Goal: Task Accomplishment & Management: Complete application form

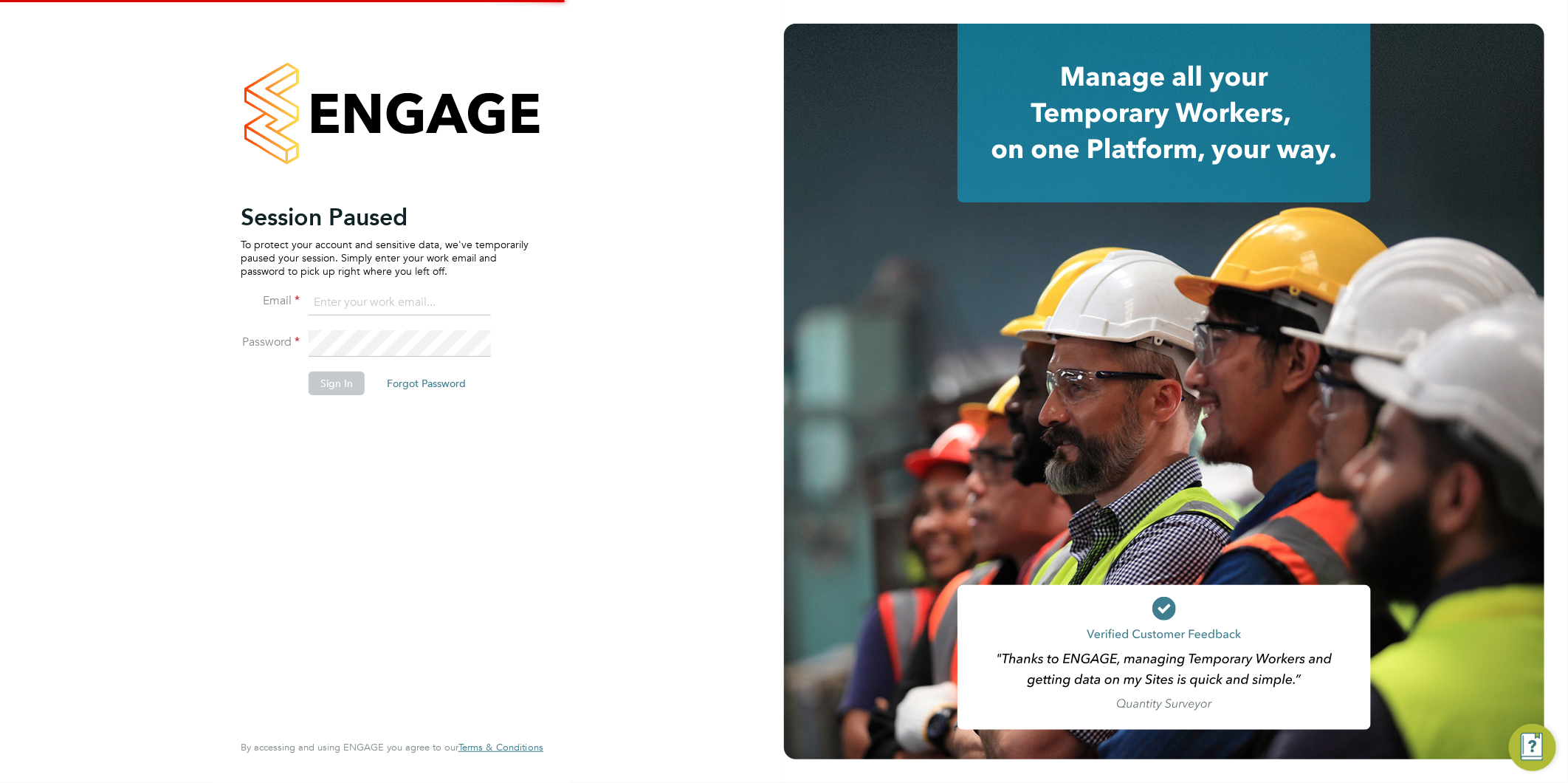
type input "claire@alliancemsp.co.uk"
click at [336, 379] on button "Sign In" at bounding box center [336, 383] width 56 height 23
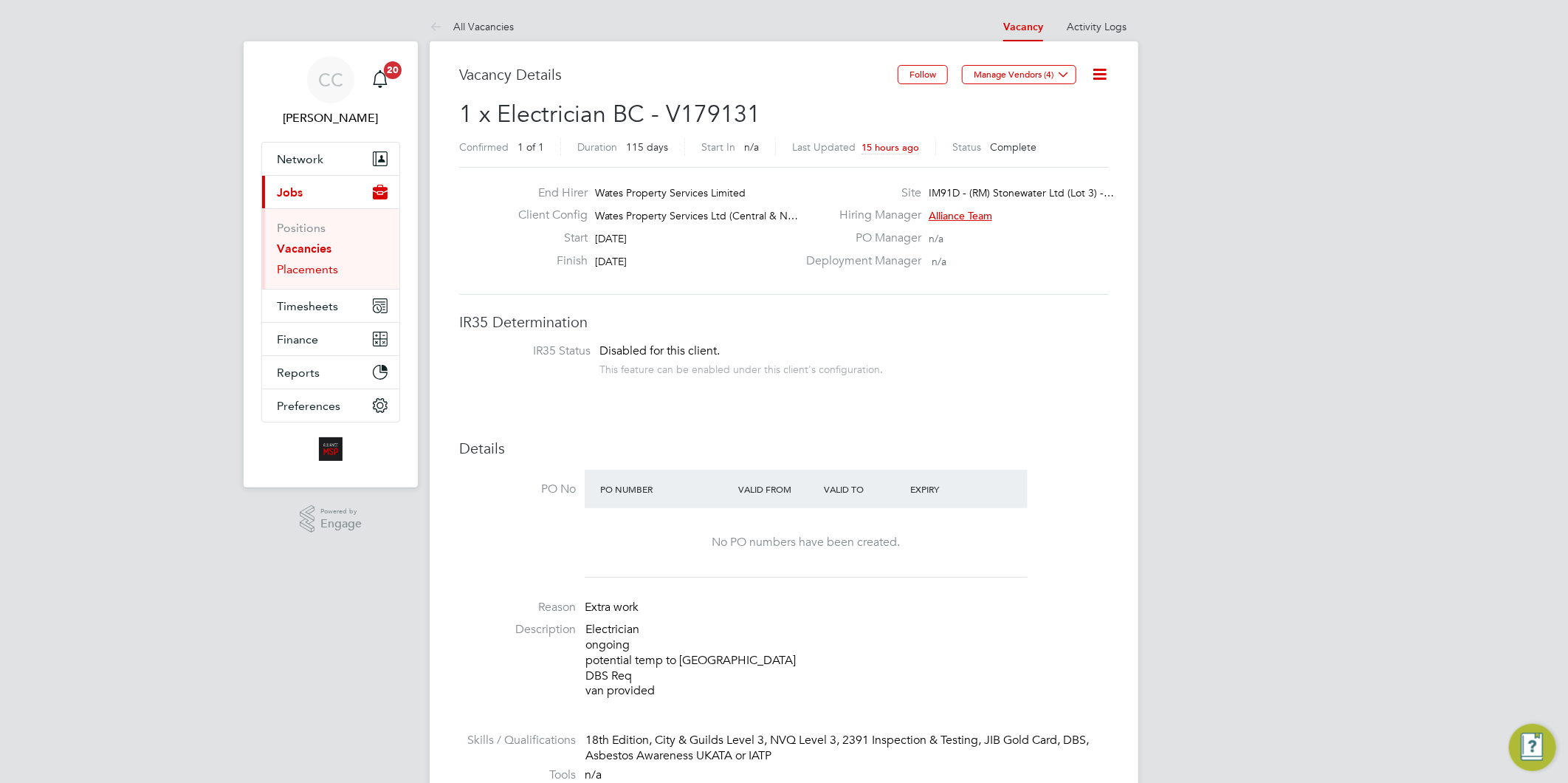
click at [306, 275] on link "Placements" at bounding box center [307, 270] width 61 height 14
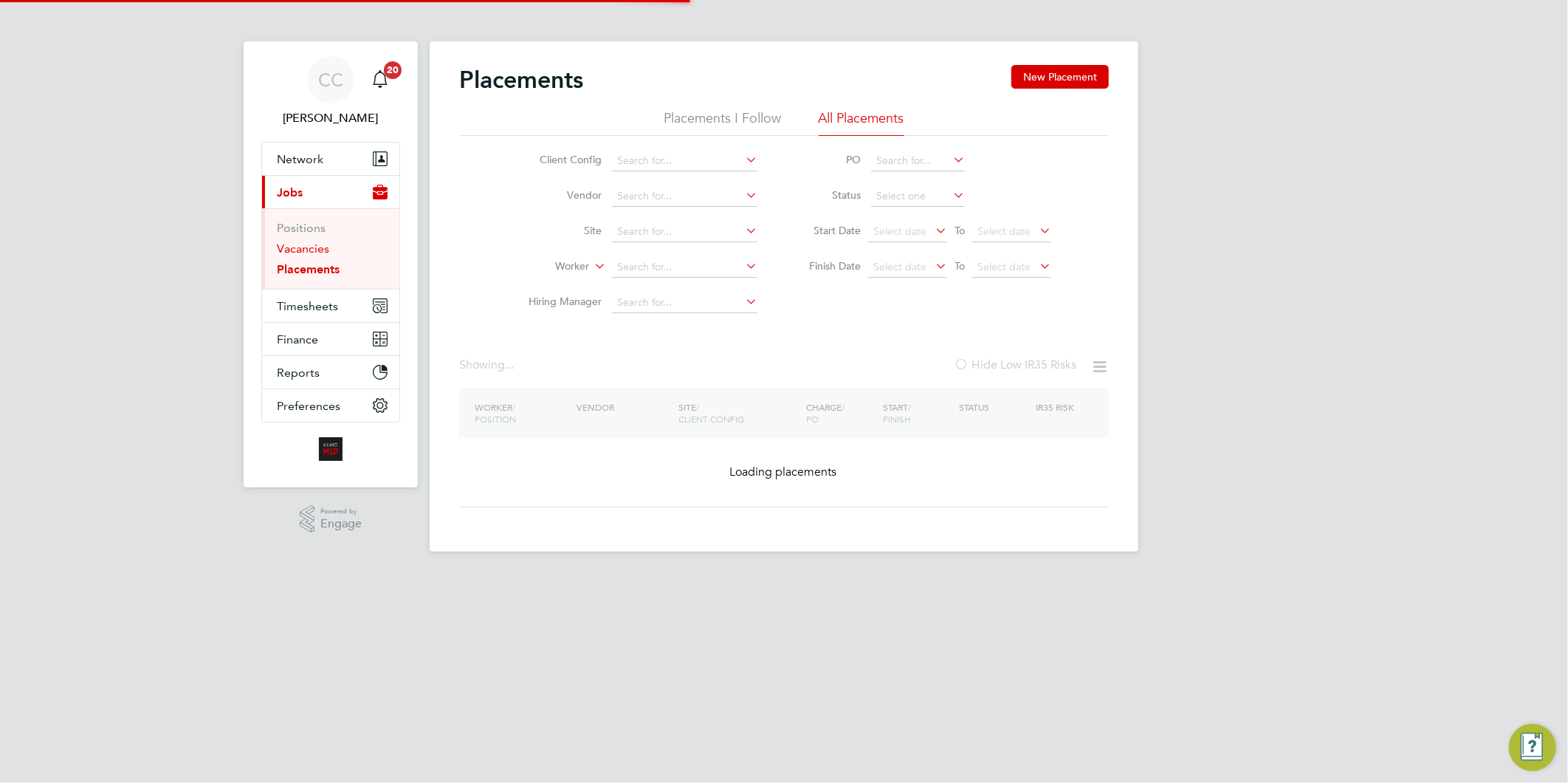
click at [312, 254] on link "Vacancies" at bounding box center [303, 249] width 52 height 14
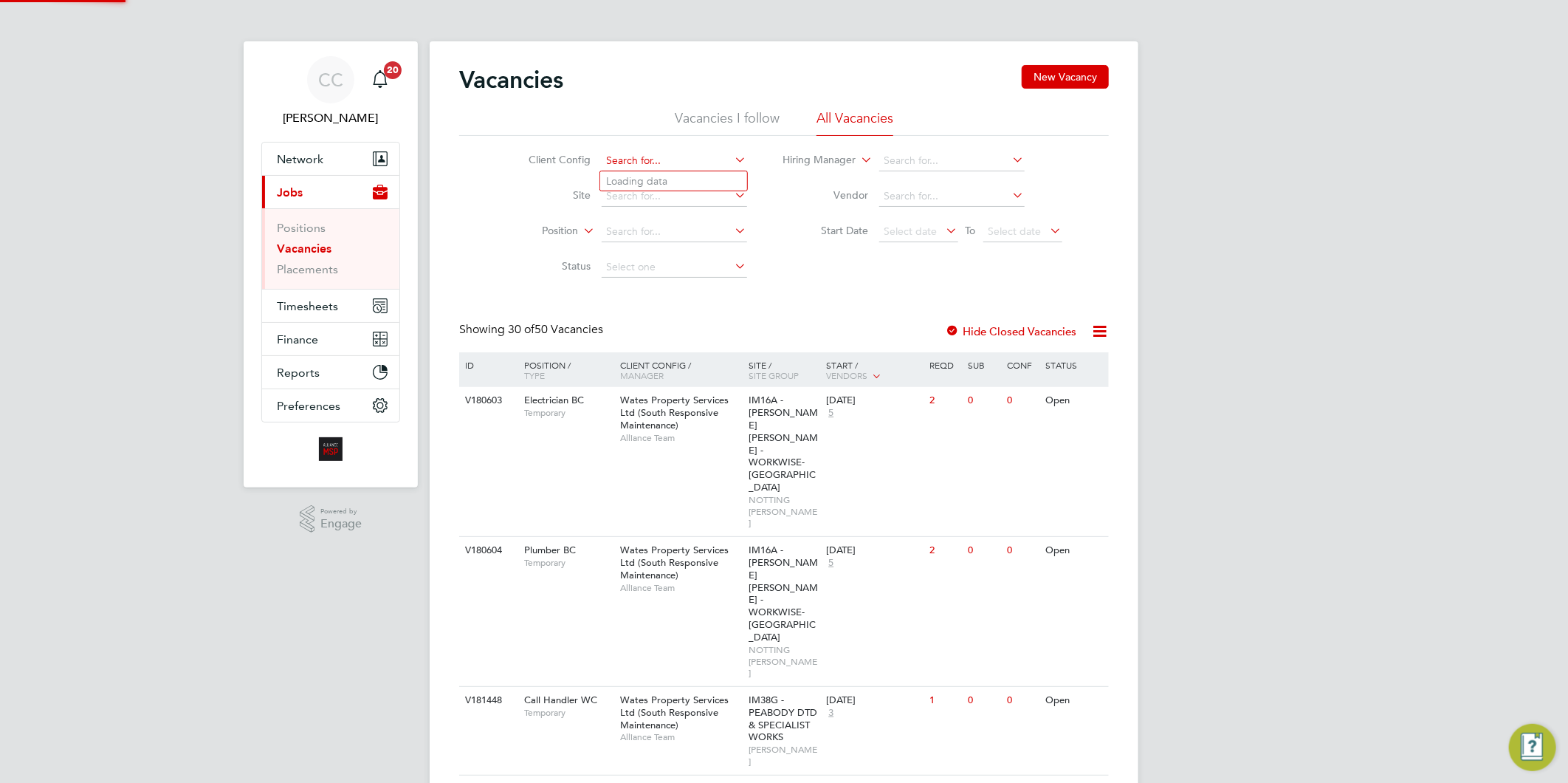
click at [651, 151] on input at bounding box center [674, 161] width 146 height 21
click at [650, 320] on li "Wates Property Services Ltd (Facilities Management)" at bounding box center [743, 322] width 284 height 20
type input "Wates Property Services Ltd (Facilities Management)"
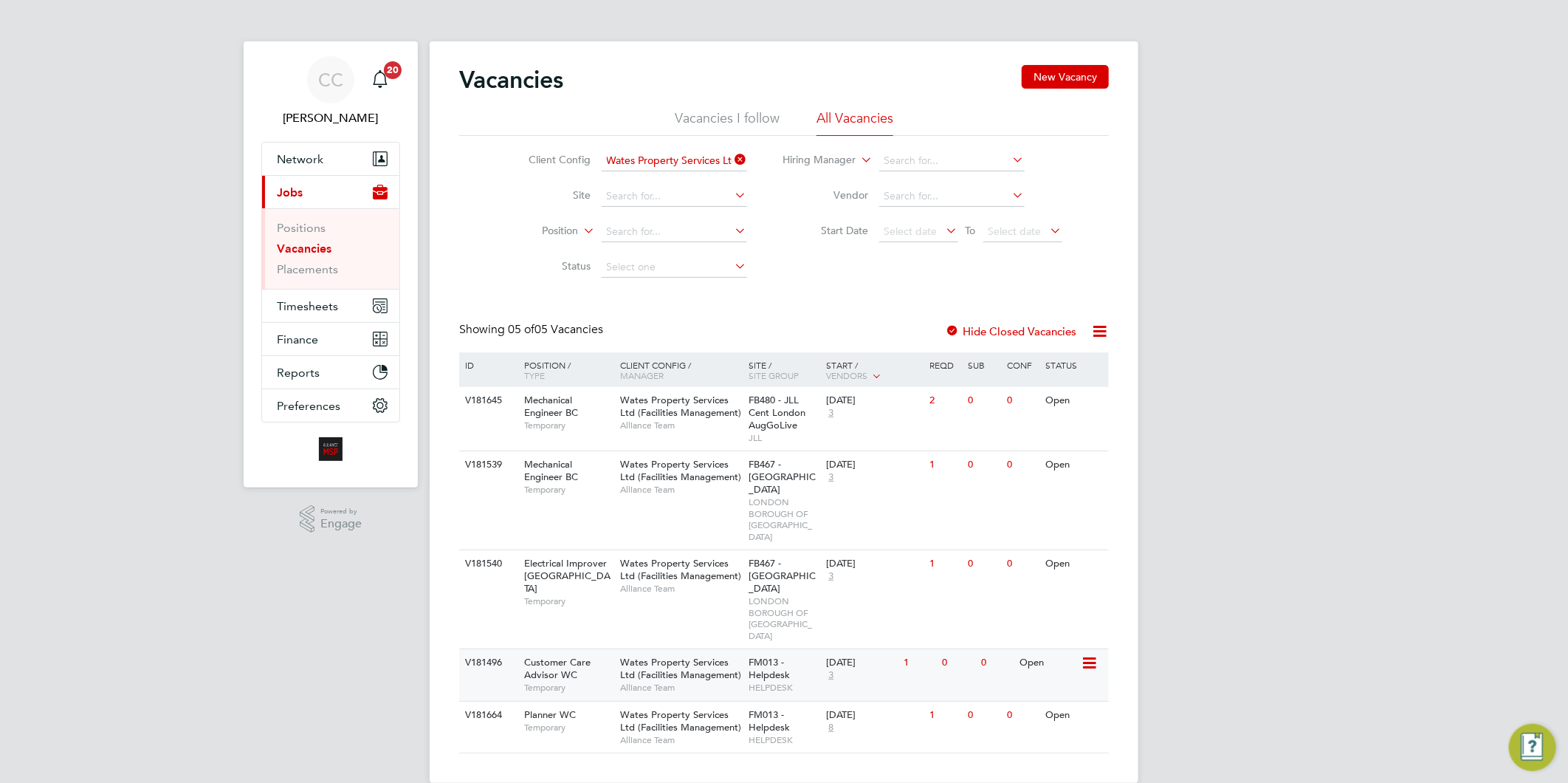
click at [683, 655] on span "Wates Property Services Ltd (Facilities Management)" at bounding box center [681, 668] width 121 height 25
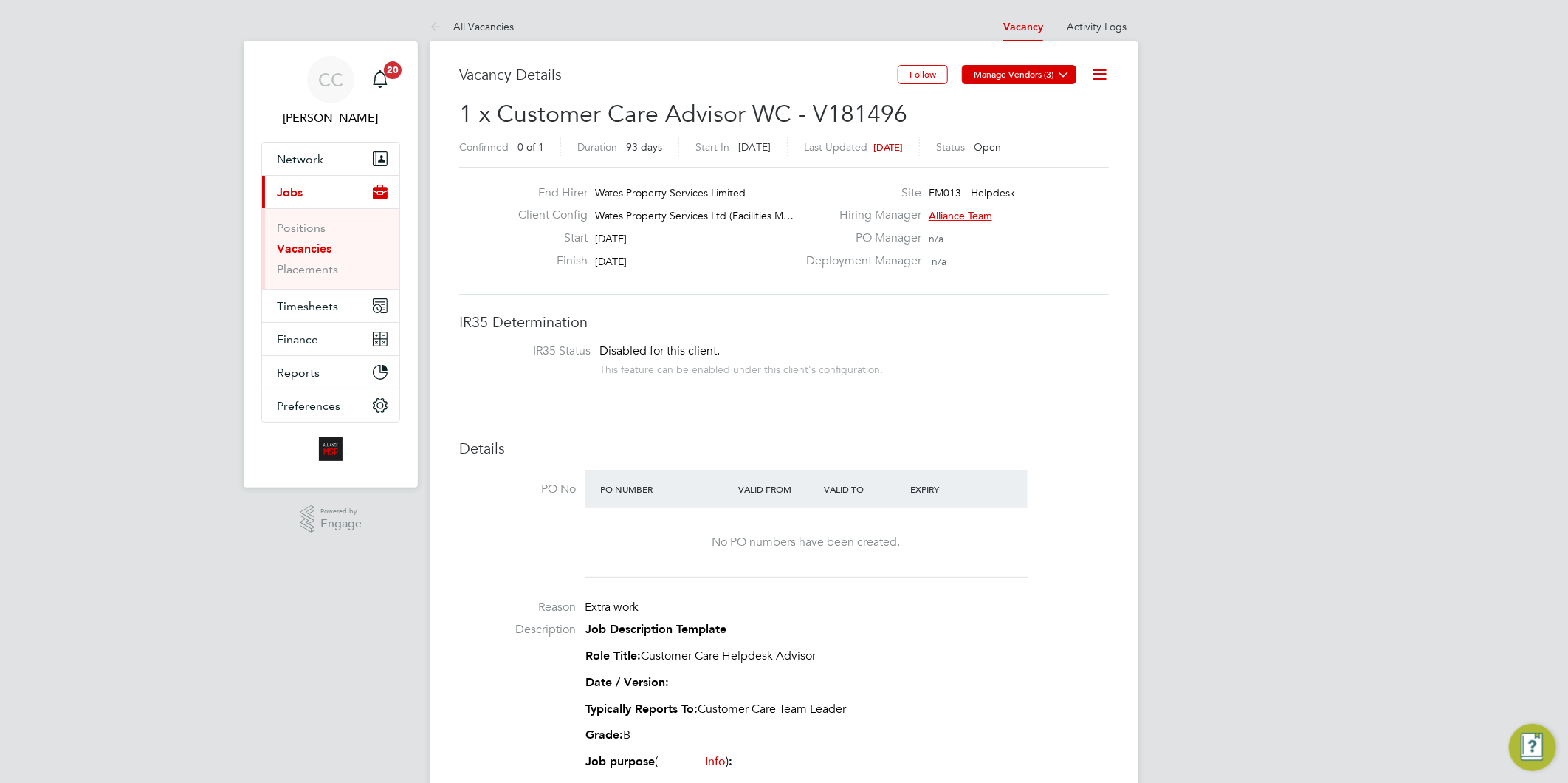
click at [1036, 80] on button "Manage Vendors (3)" at bounding box center [1019, 74] width 114 height 19
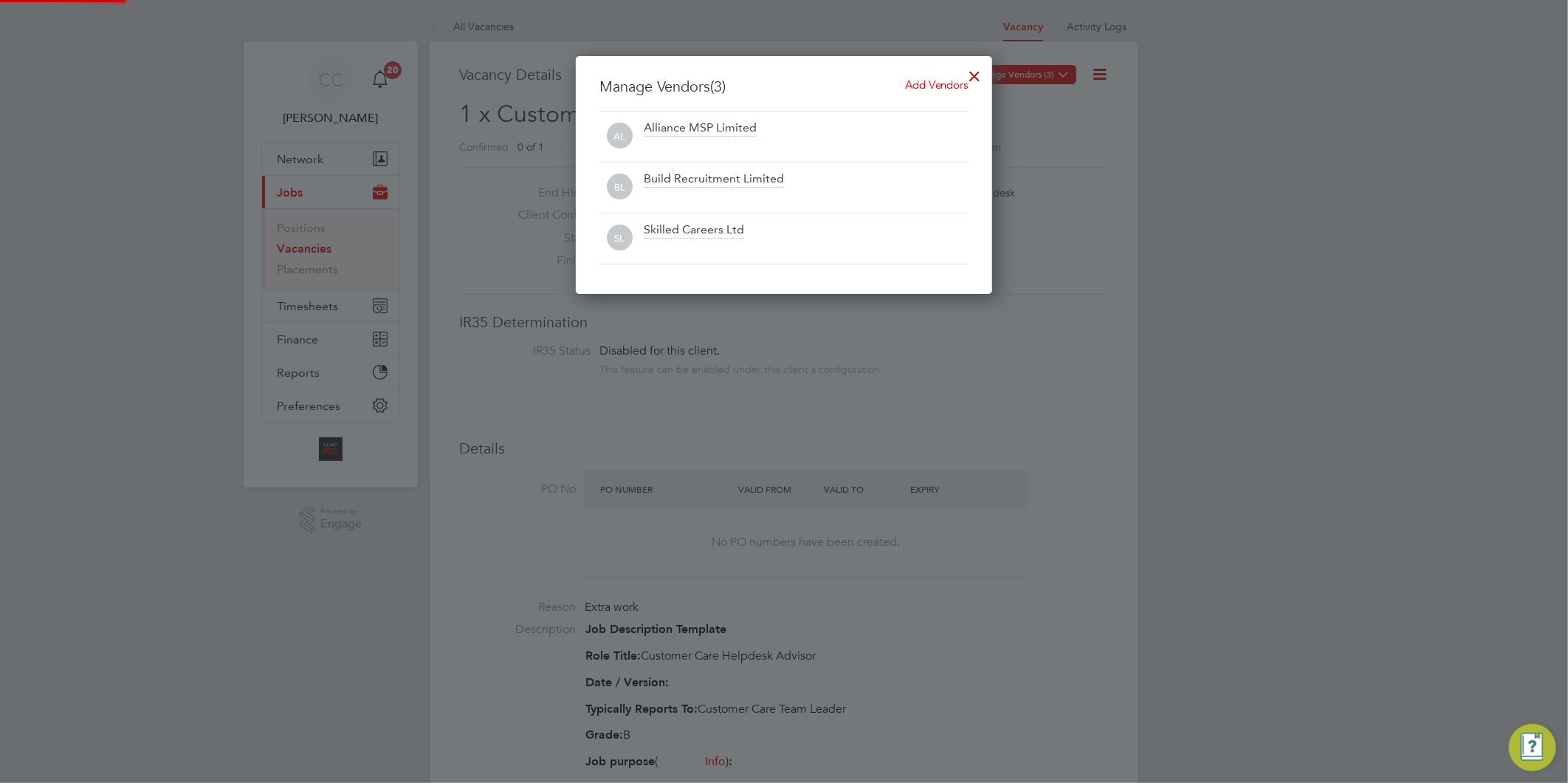
scroll to position [238, 417]
click at [971, 72] on div at bounding box center [976, 73] width 27 height 27
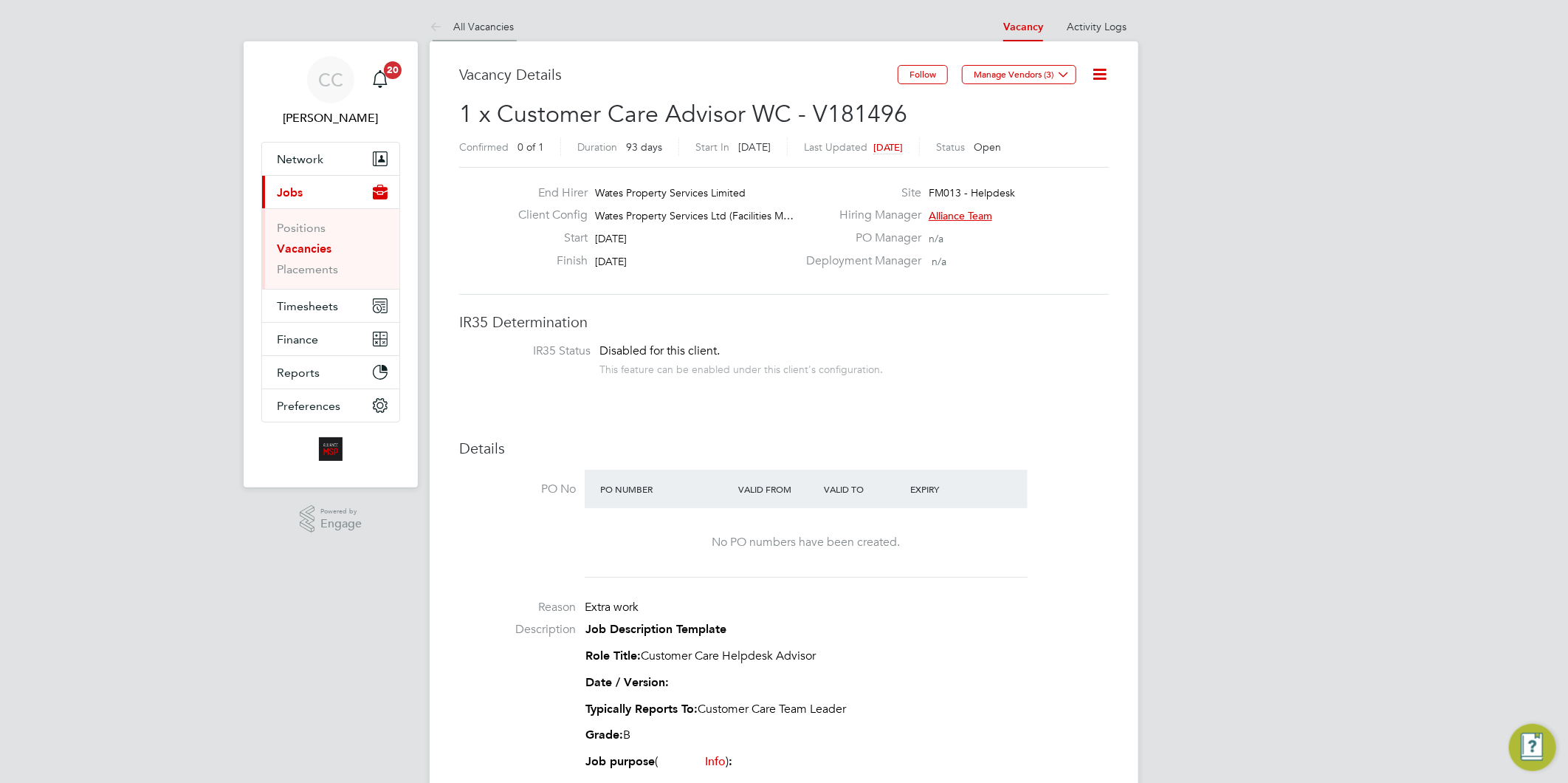
click at [507, 27] on link "All Vacancies" at bounding box center [472, 26] width 85 height 13
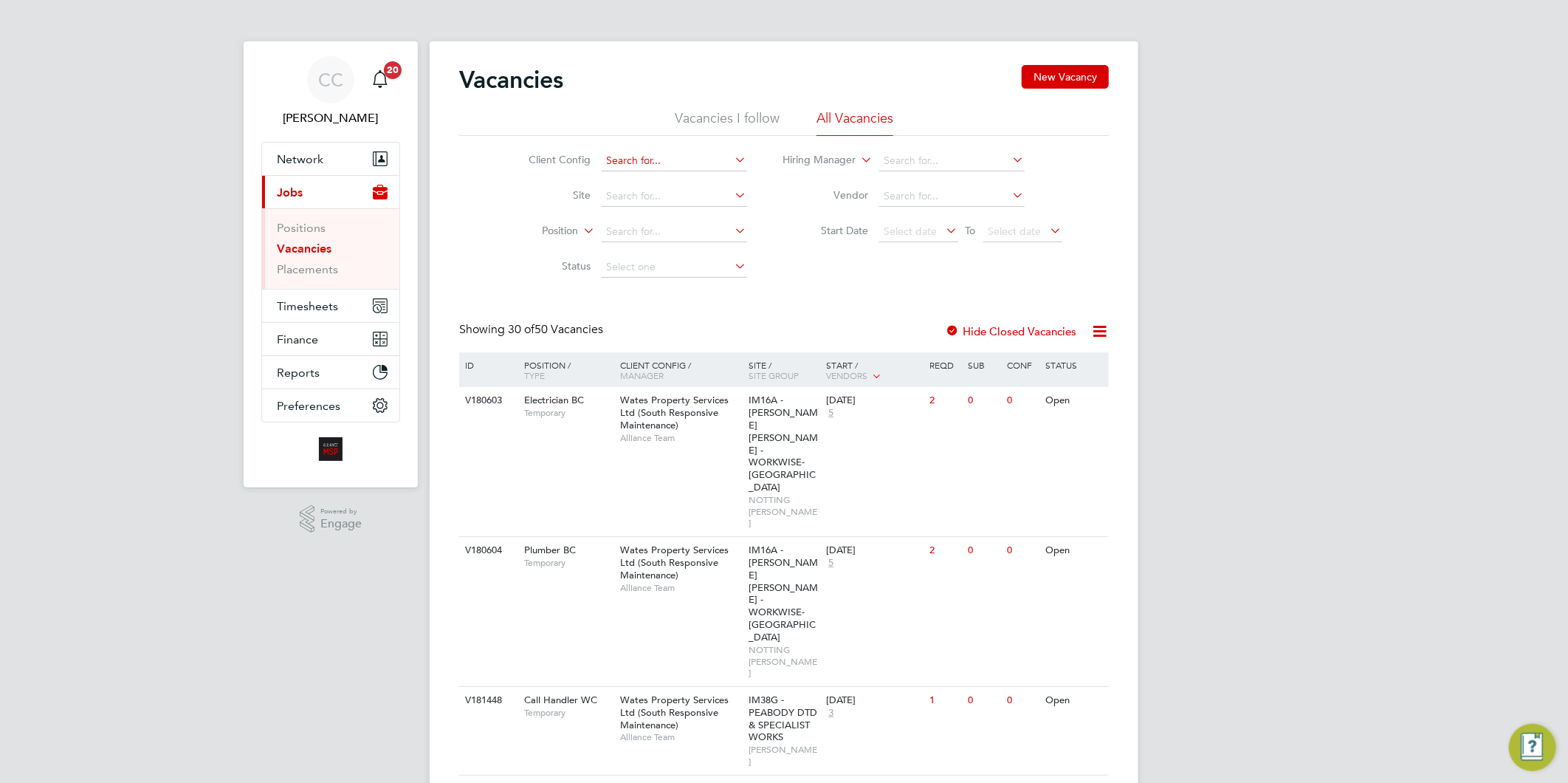
click at [645, 156] on input at bounding box center [674, 161] width 146 height 21
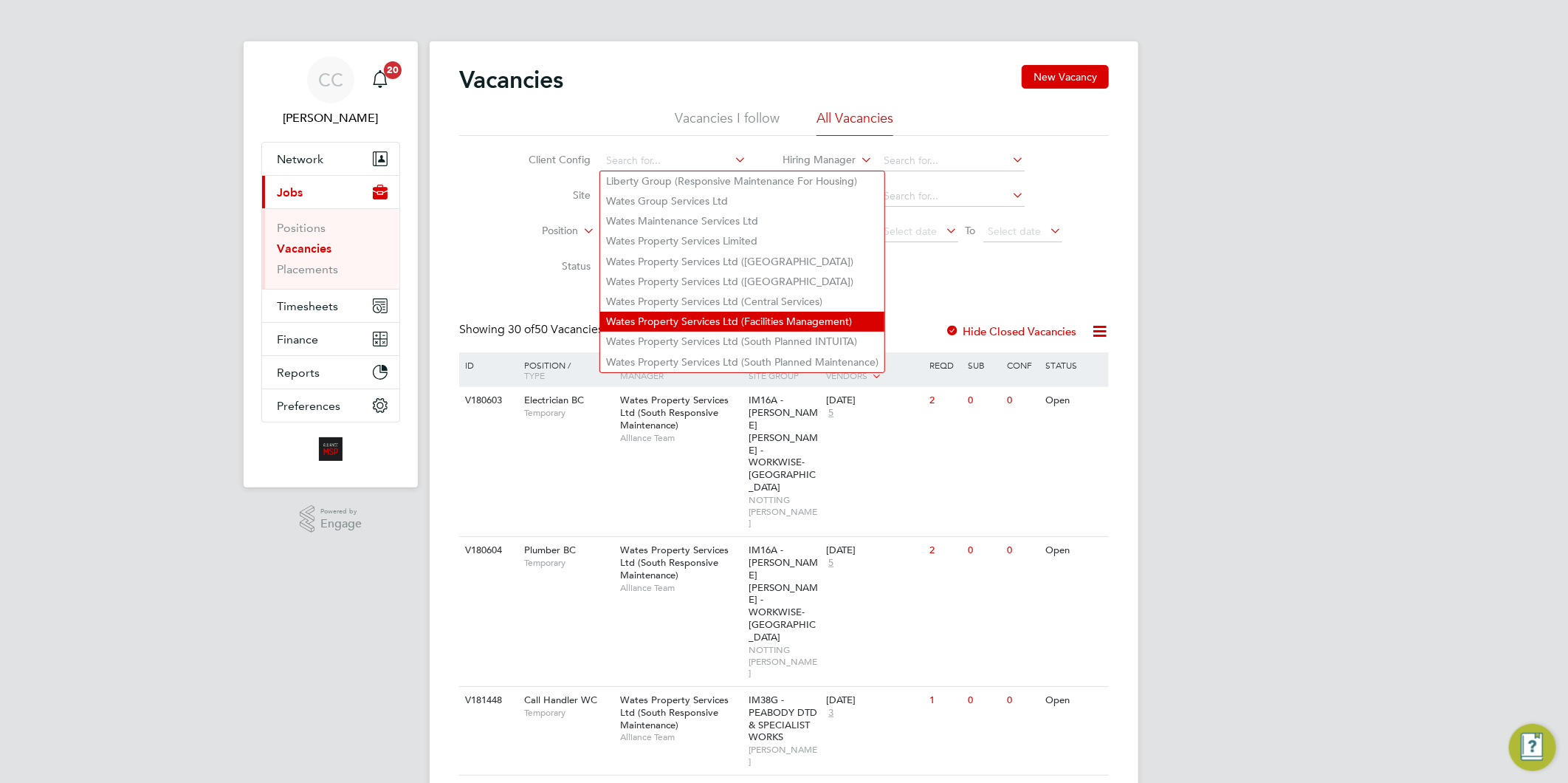
click at [705, 323] on li "Wates Property Services Ltd (Facilities Management)" at bounding box center [743, 322] width 284 height 20
type input "Wates Property Services Ltd (Facilities Management)"
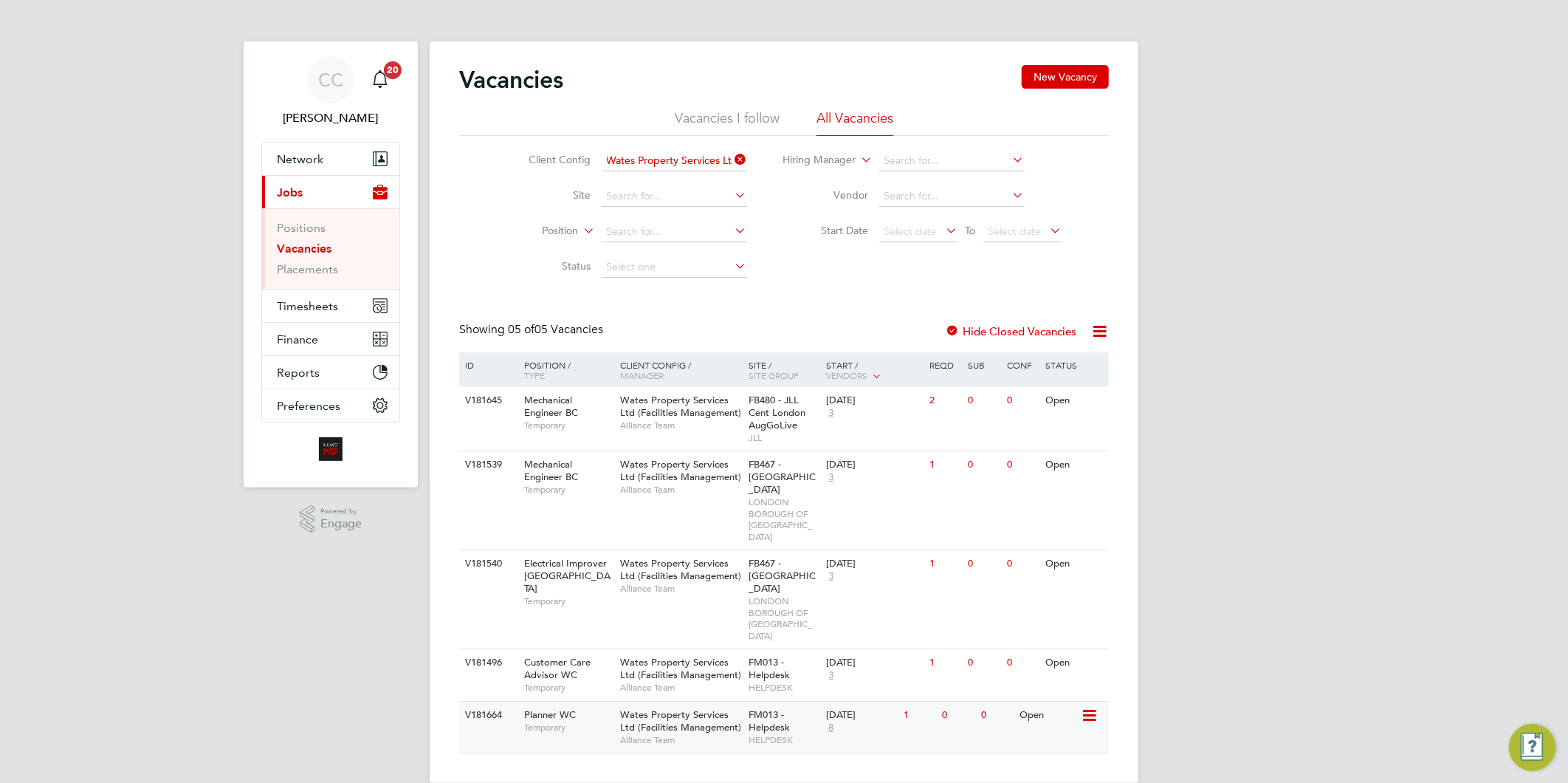
click at [742, 701] on div "Wates Property Services Ltd (Facilities Management) Alliance Team" at bounding box center [682, 726] width 129 height 51
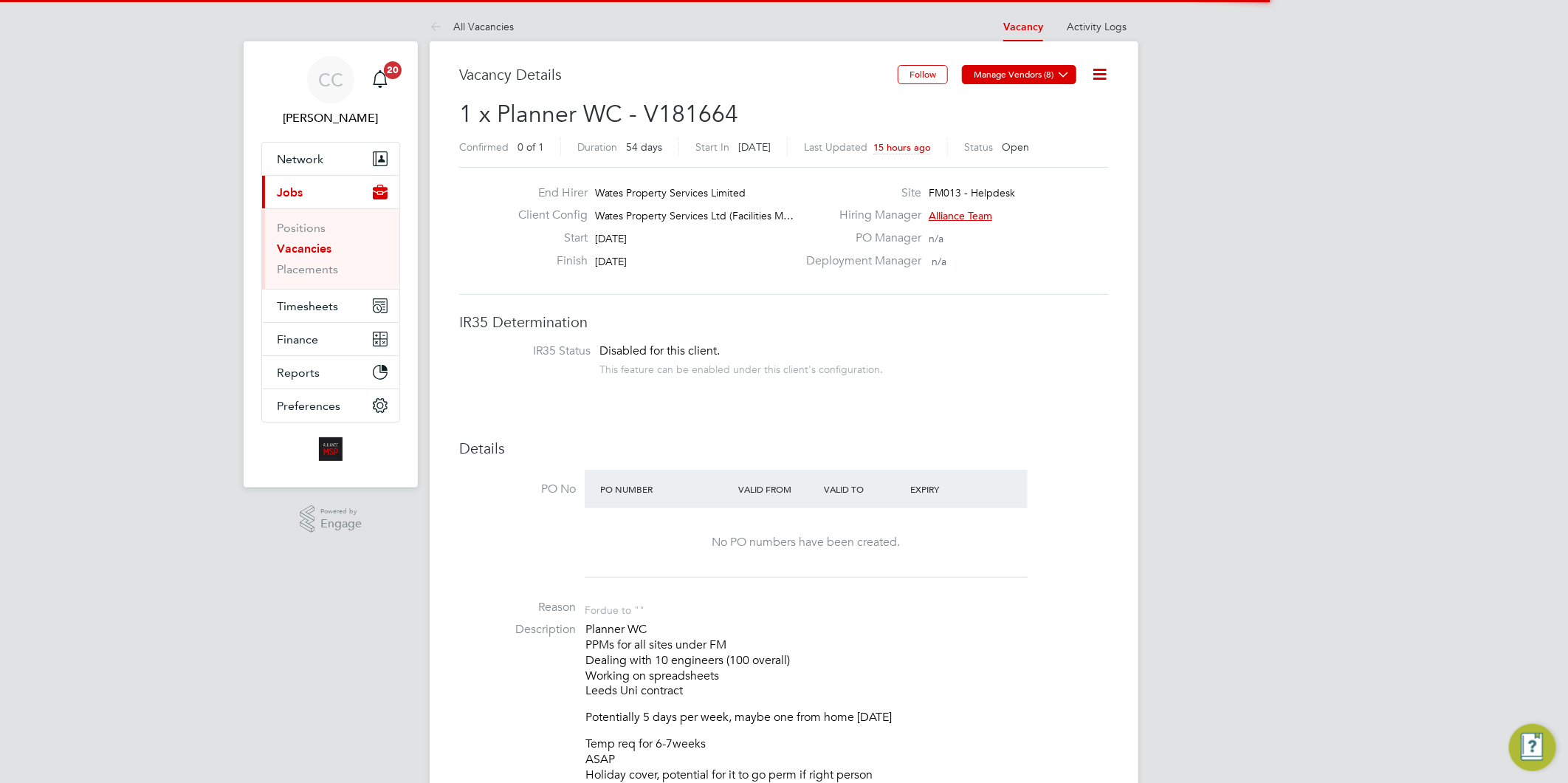
scroll to position [43, 103]
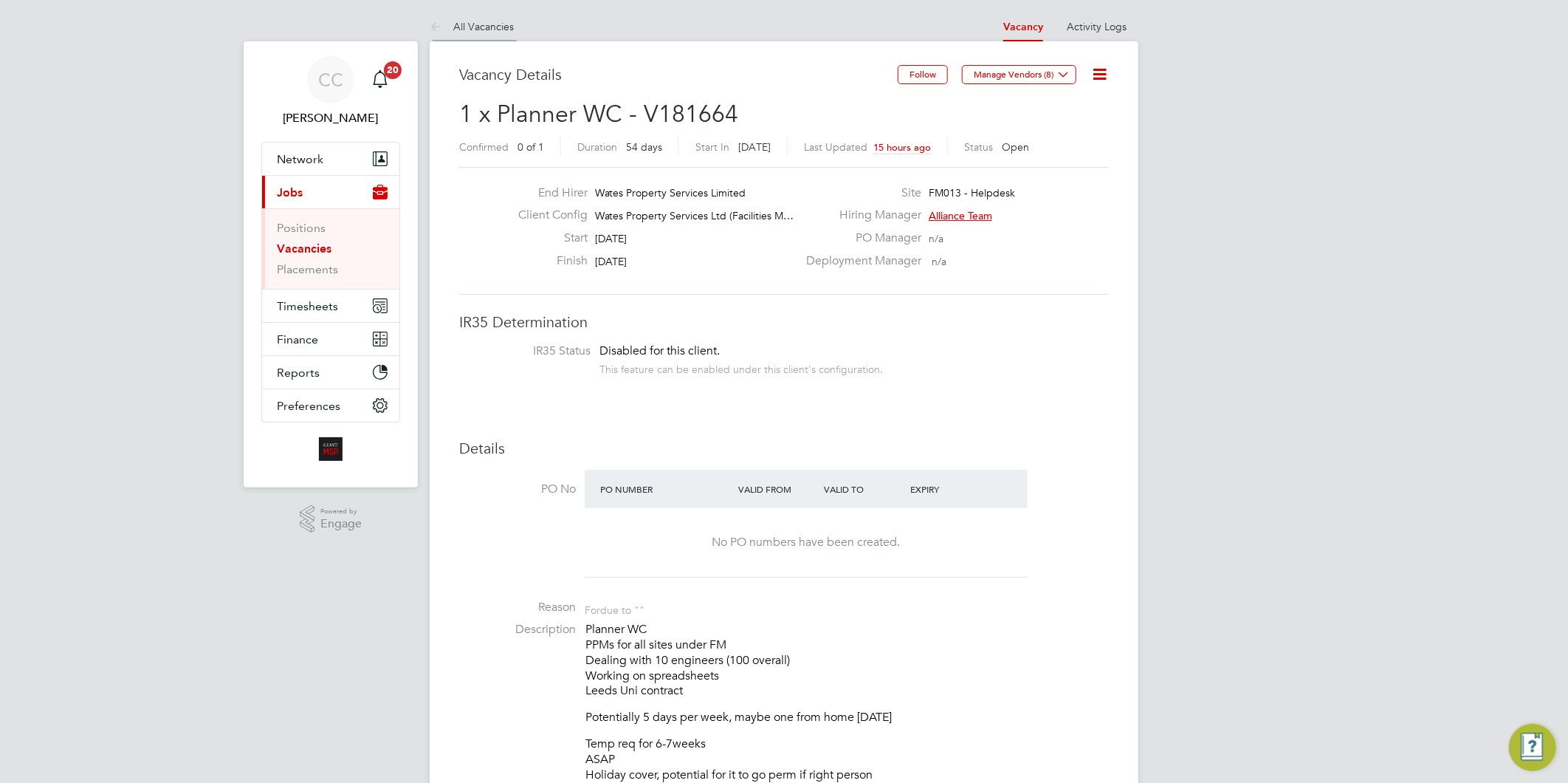
click at [512, 27] on link "All Vacancies" at bounding box center [472, 26] width 85 height 13
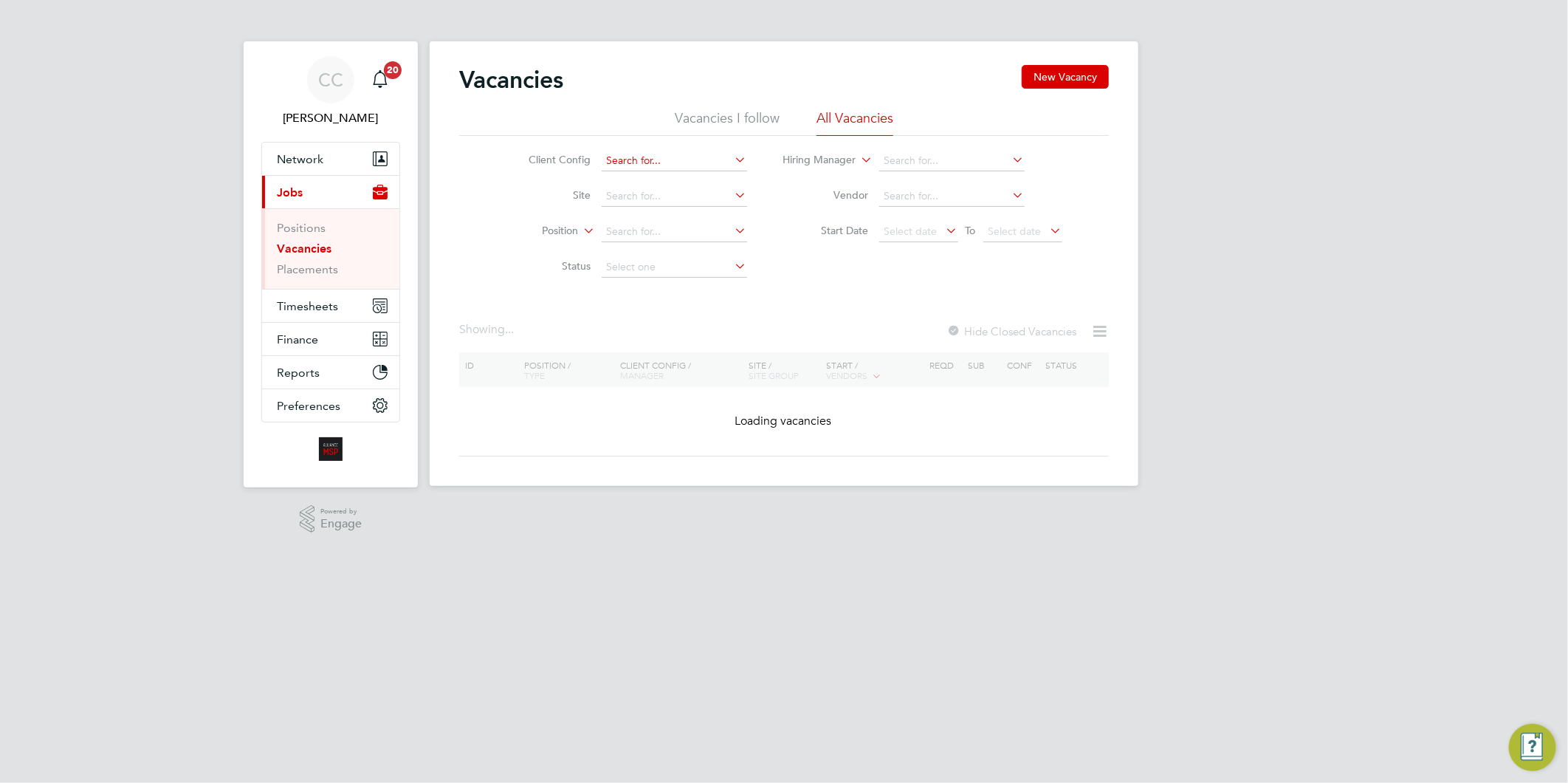
click at [675, 152] on input at bounding box center [674, 161] width 146 height 21
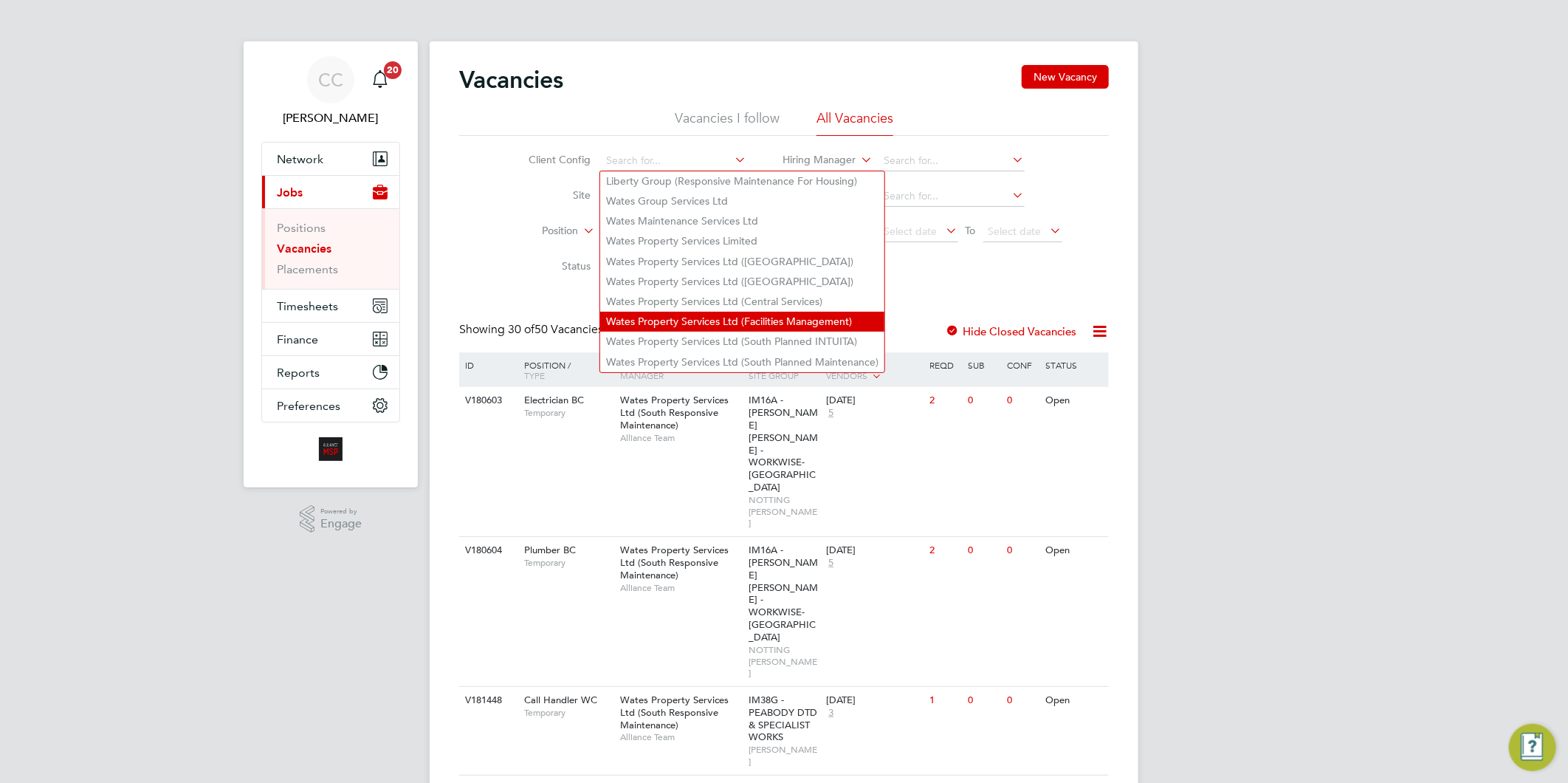
click at [750, 312] on li "Wates Property Services Ltd (Facilities Management)" at bounding box center [743, 322] width 284 height 20
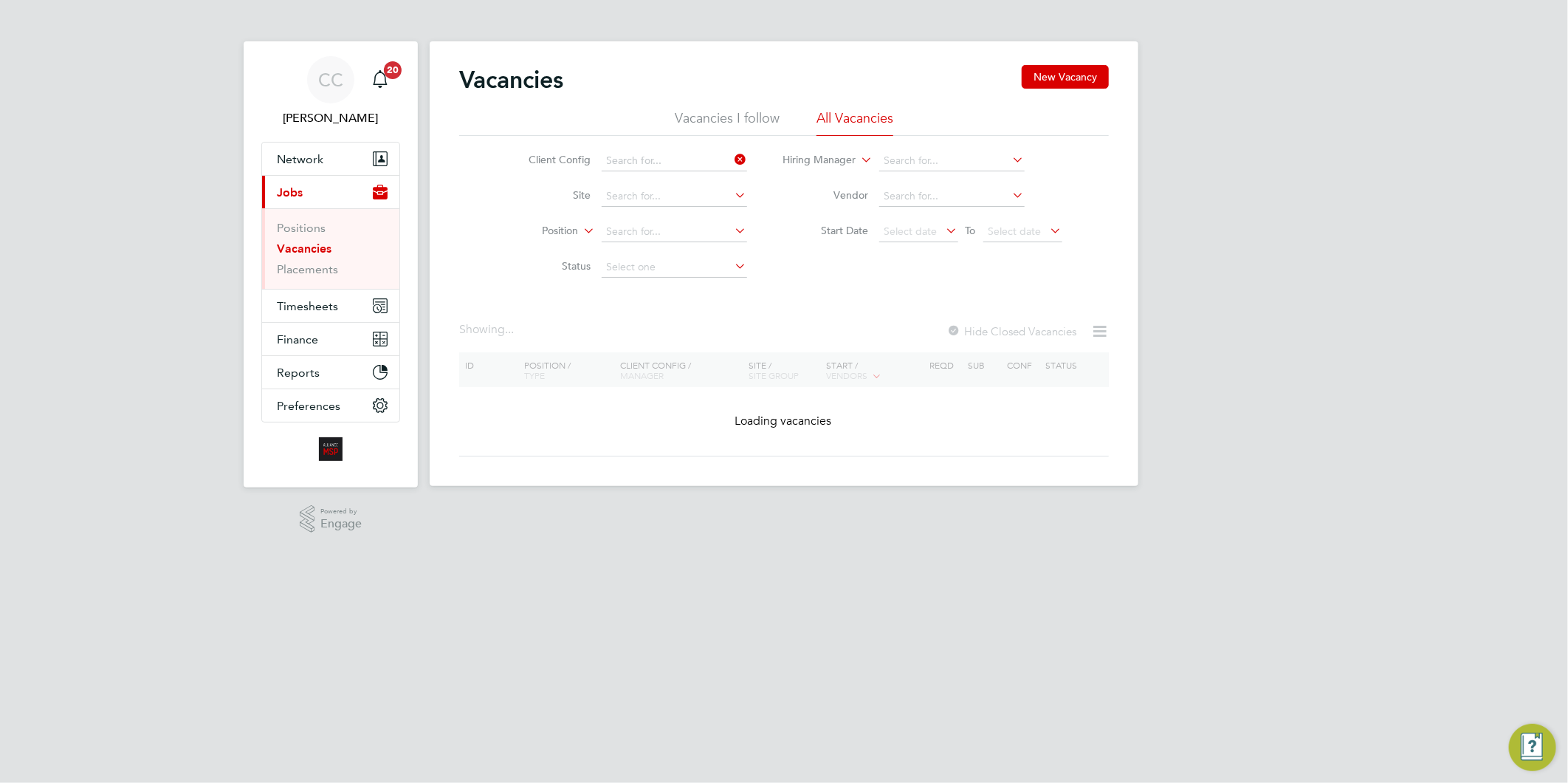
type input "Wates Property Services Ltd (Facilities Management)"
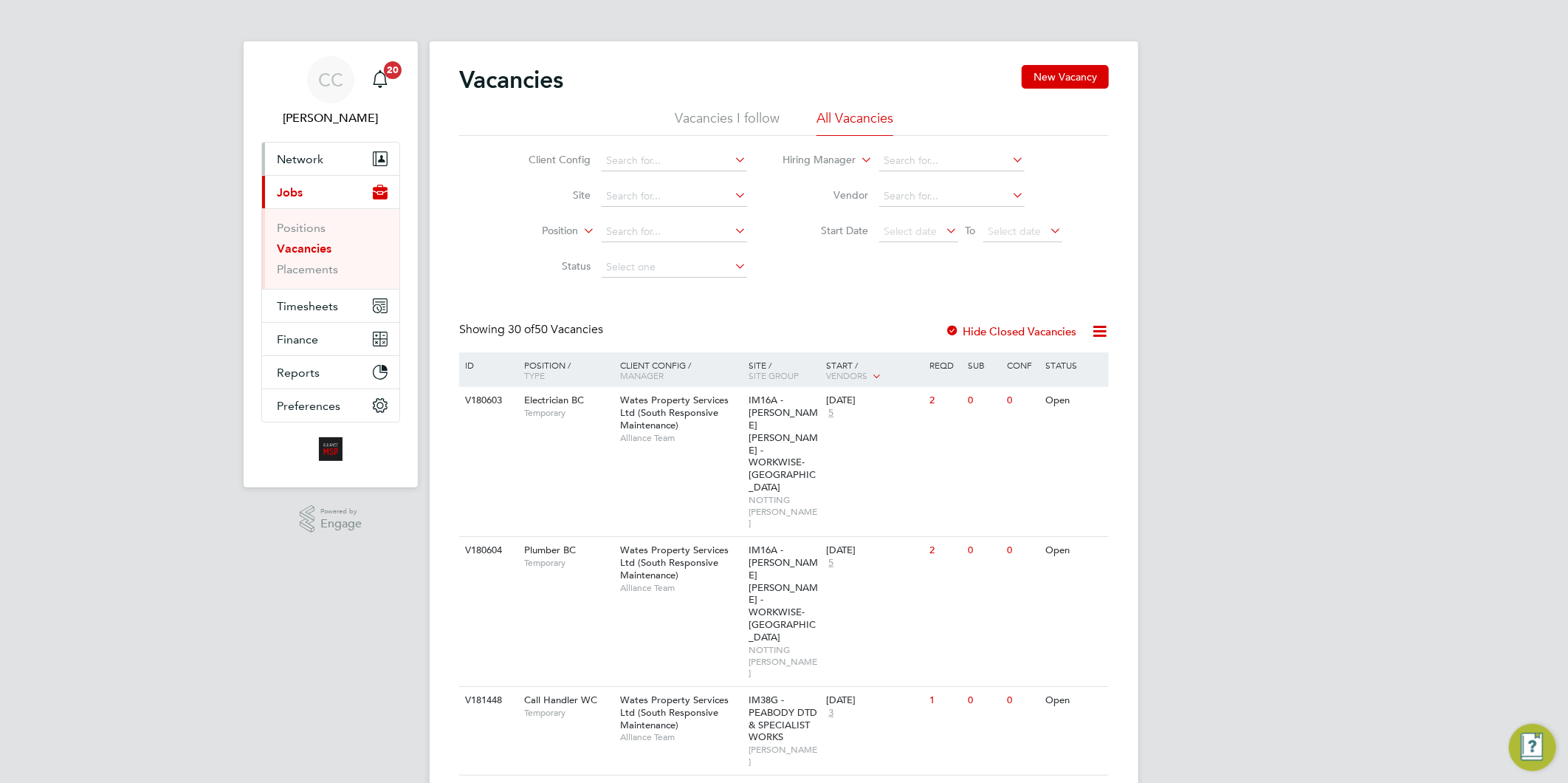
click at [291, 157] on span "Network" at bounding box center [300, 159] width 47 height 14
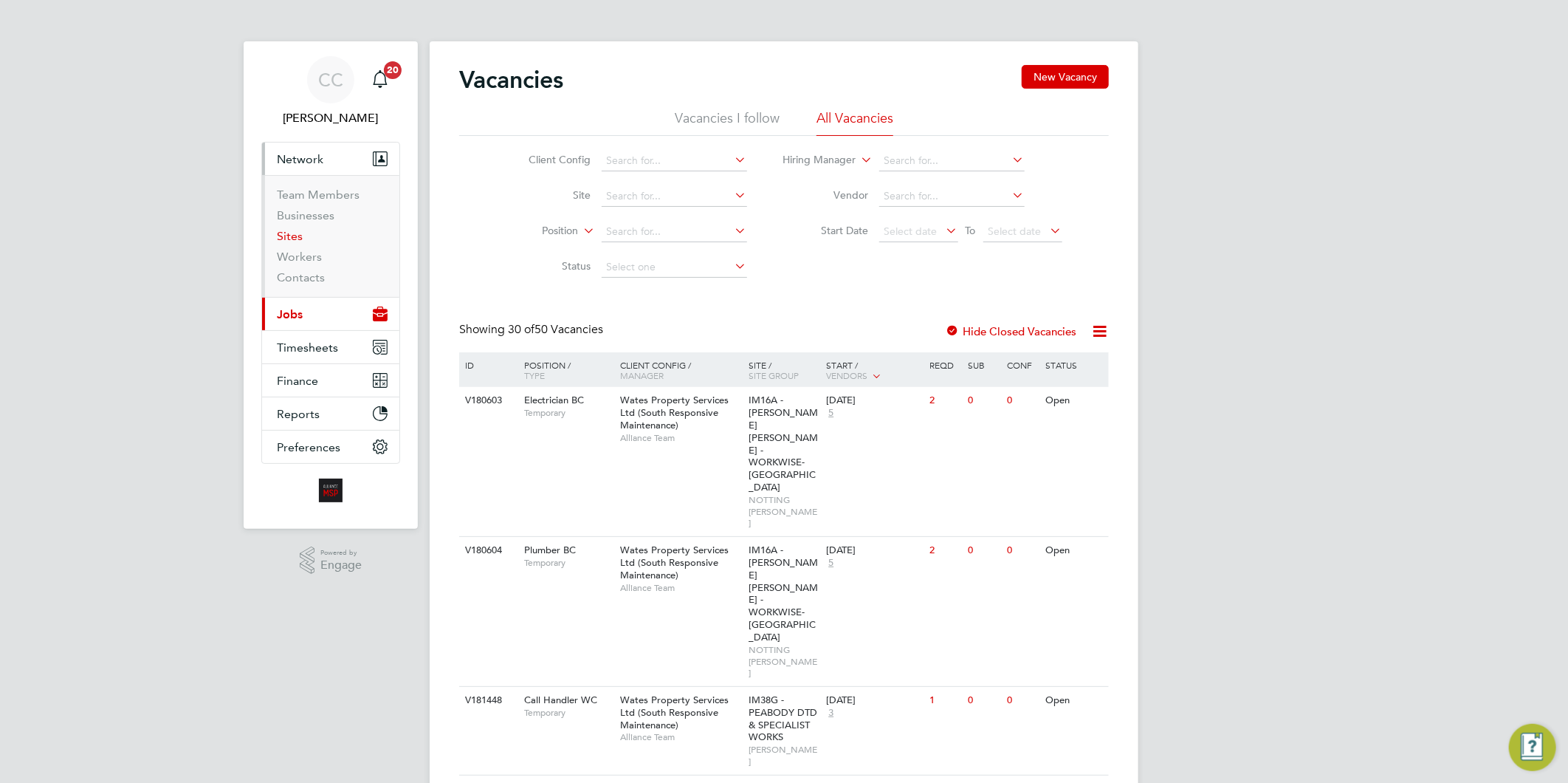
click at [290, 238] on link "Sites" at bounding box center [290, 236] width 26 height 14
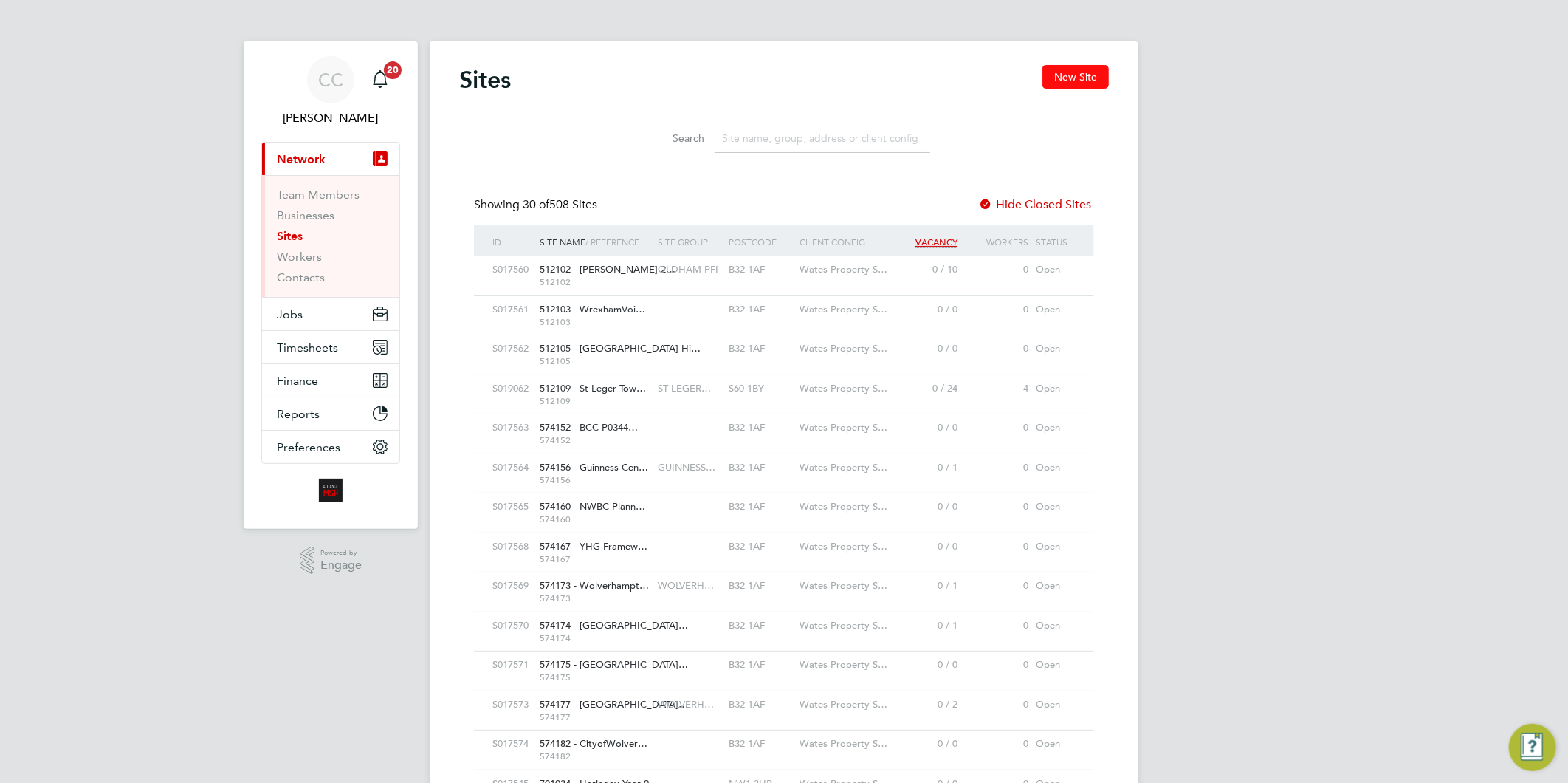
click at [1061, 79] on button "New Site" at bounding box center [1076, 76] width 67 height 23
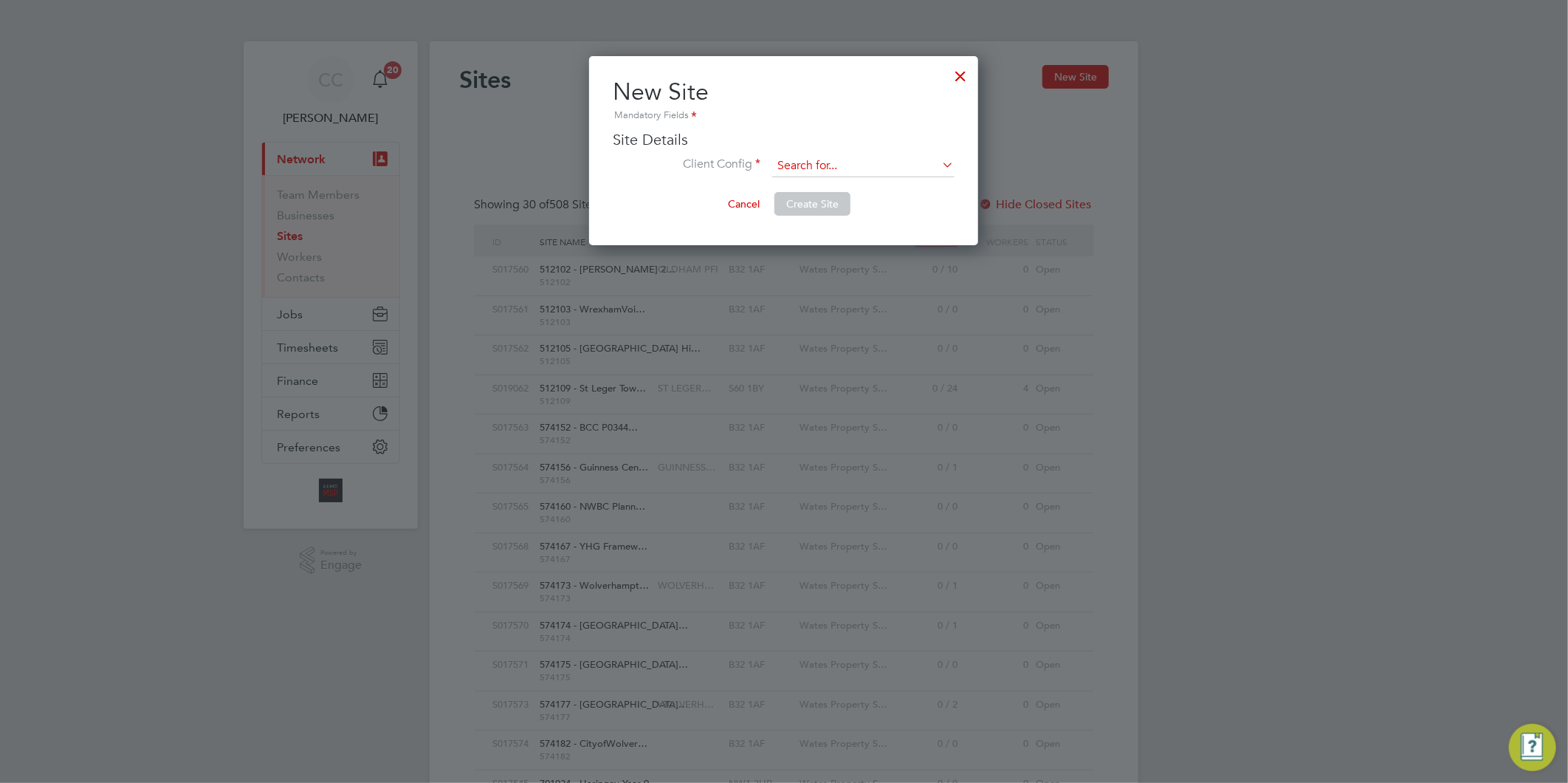
click at [823, 165] on input at bounding box center [863, 165] width 183 height 22
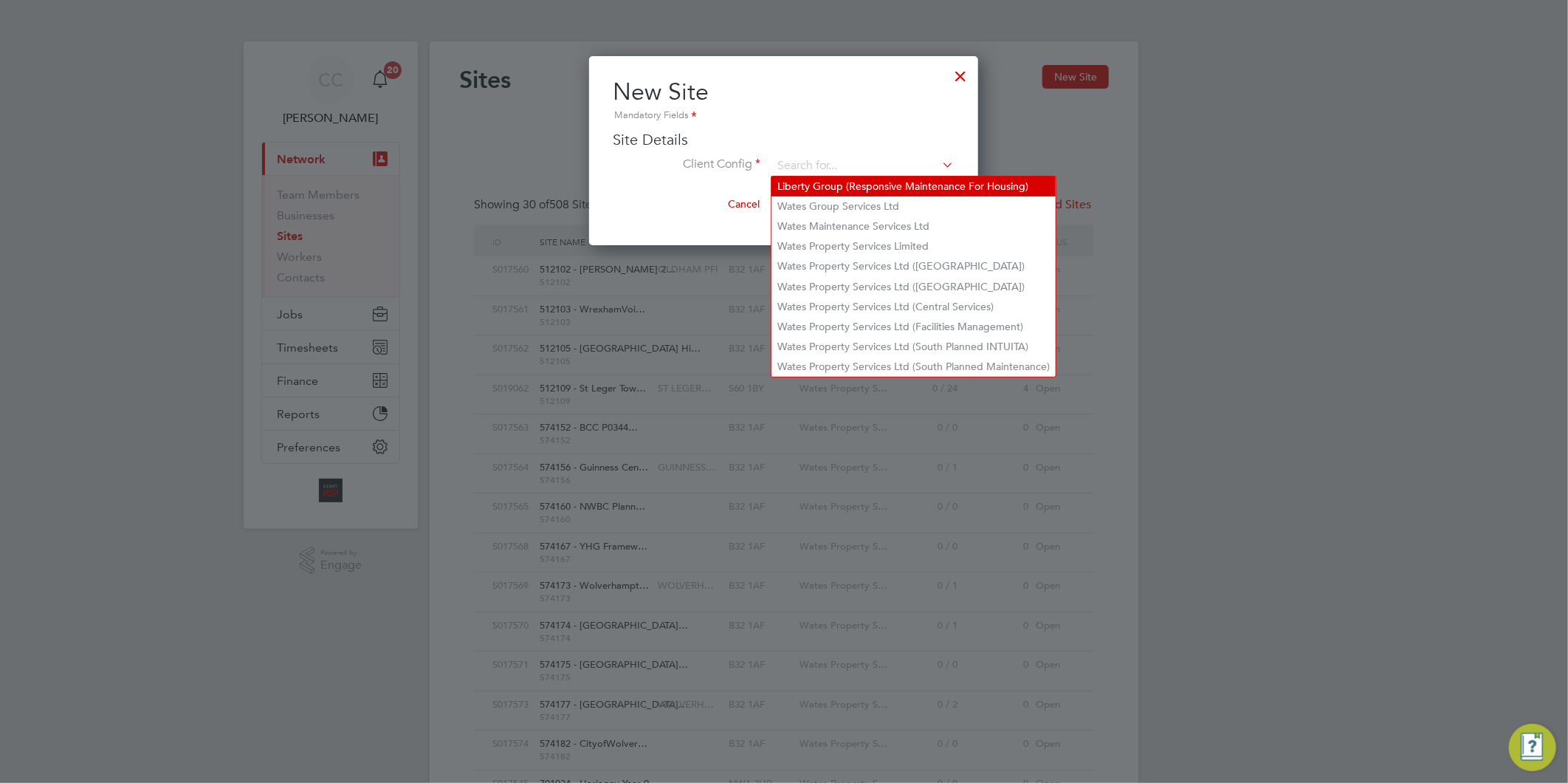
click at [849, 192] on li "Liberty Group (Responsive Maintenance For Housing)" at bounding box center [913, 186] width 284 height 20
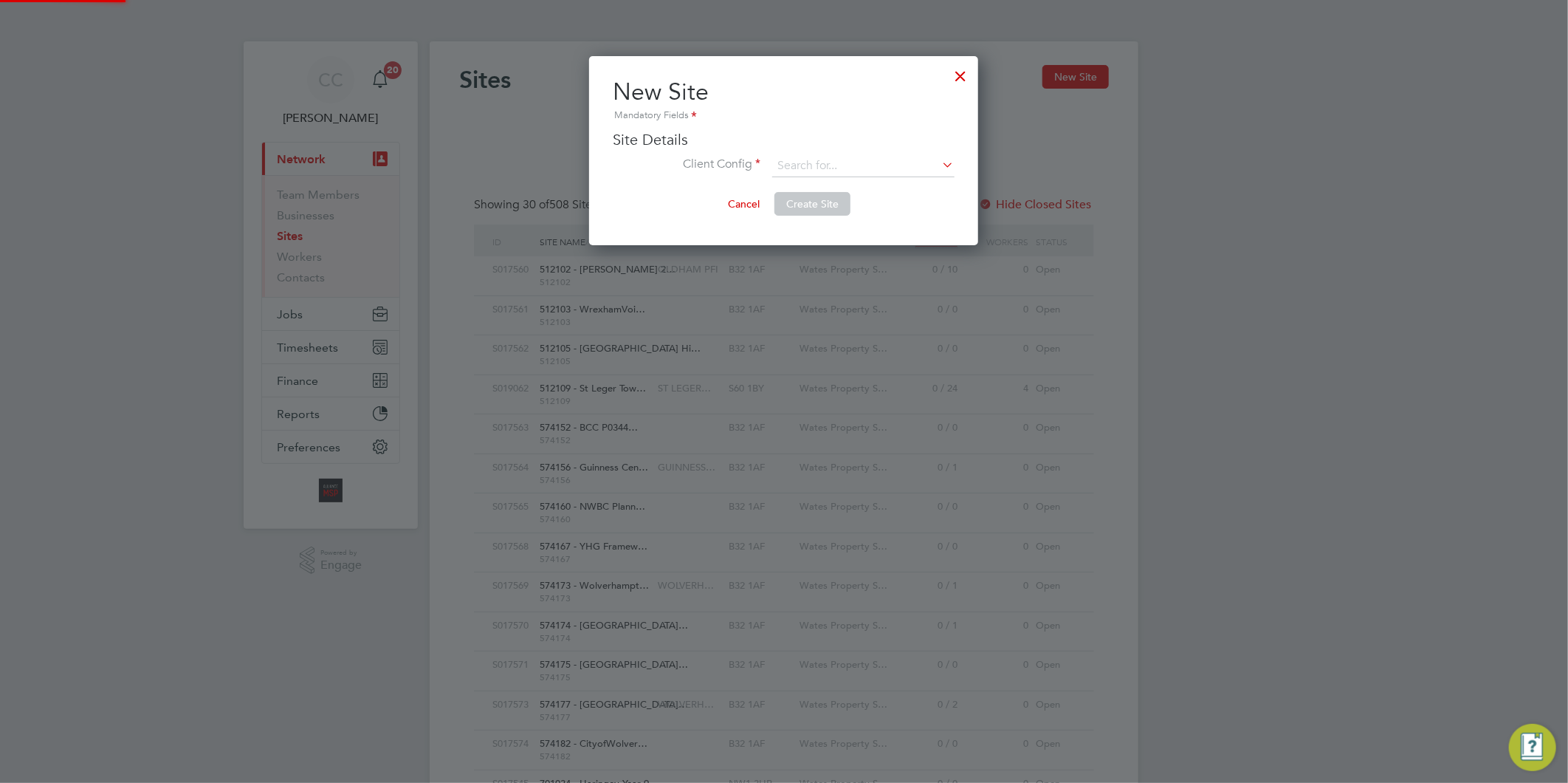
type input "Liberty Group (Responsive Maintenance For Housing)"
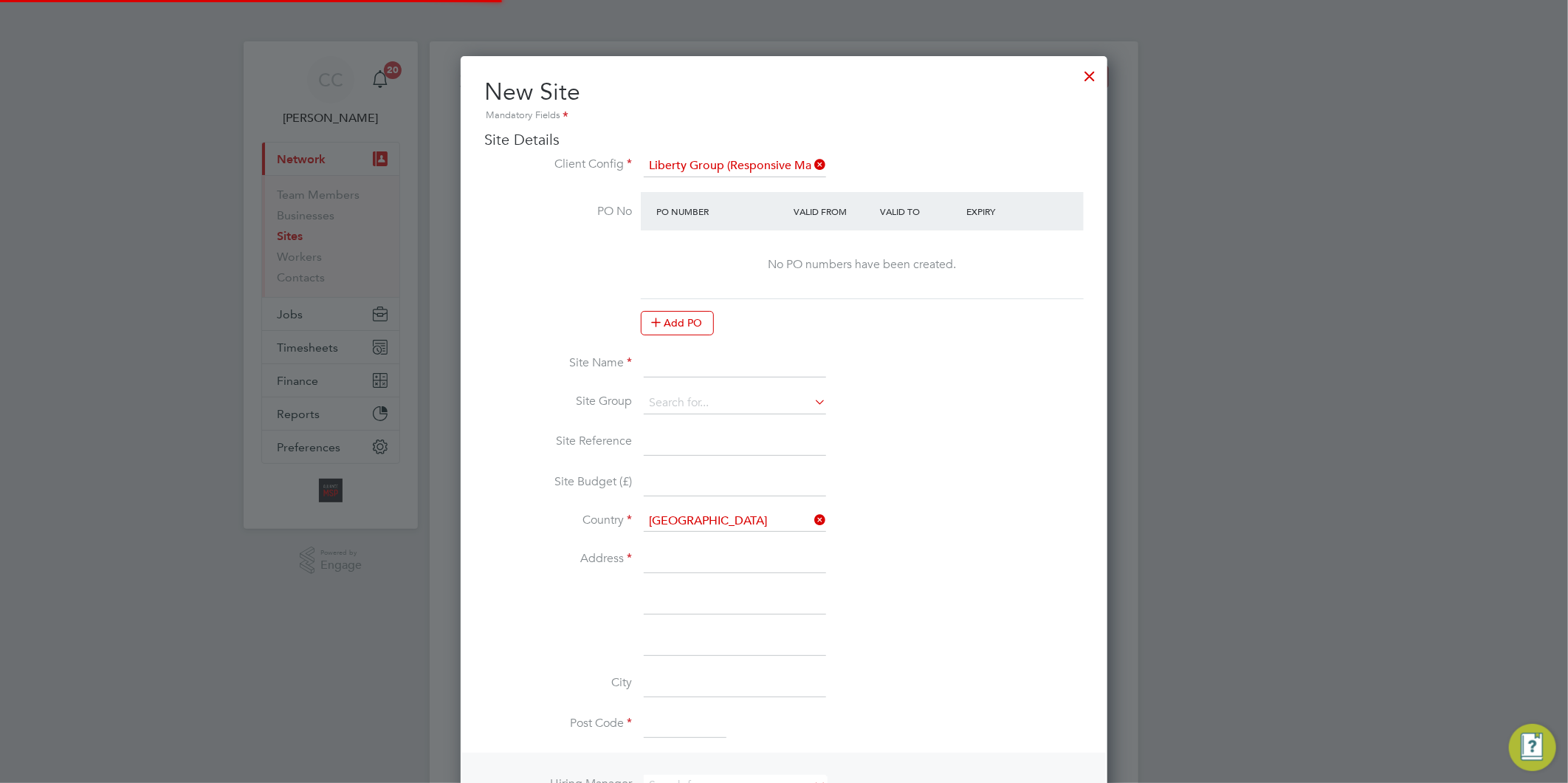
scroll to position [1307, 647]
click at [682, 366] on input at bounding box center [735, 364] width 183 height 27
click at [673, 348] on li "PO No PO Number Valid From Valid To Expiry No PO numbers have been created. Add…" at bounding box center [784, 271] width 600 height 159
click at [672, 357] on input at bounding box center [735, 364] width 183 height 27
paste input "ForHousing EICR Works"
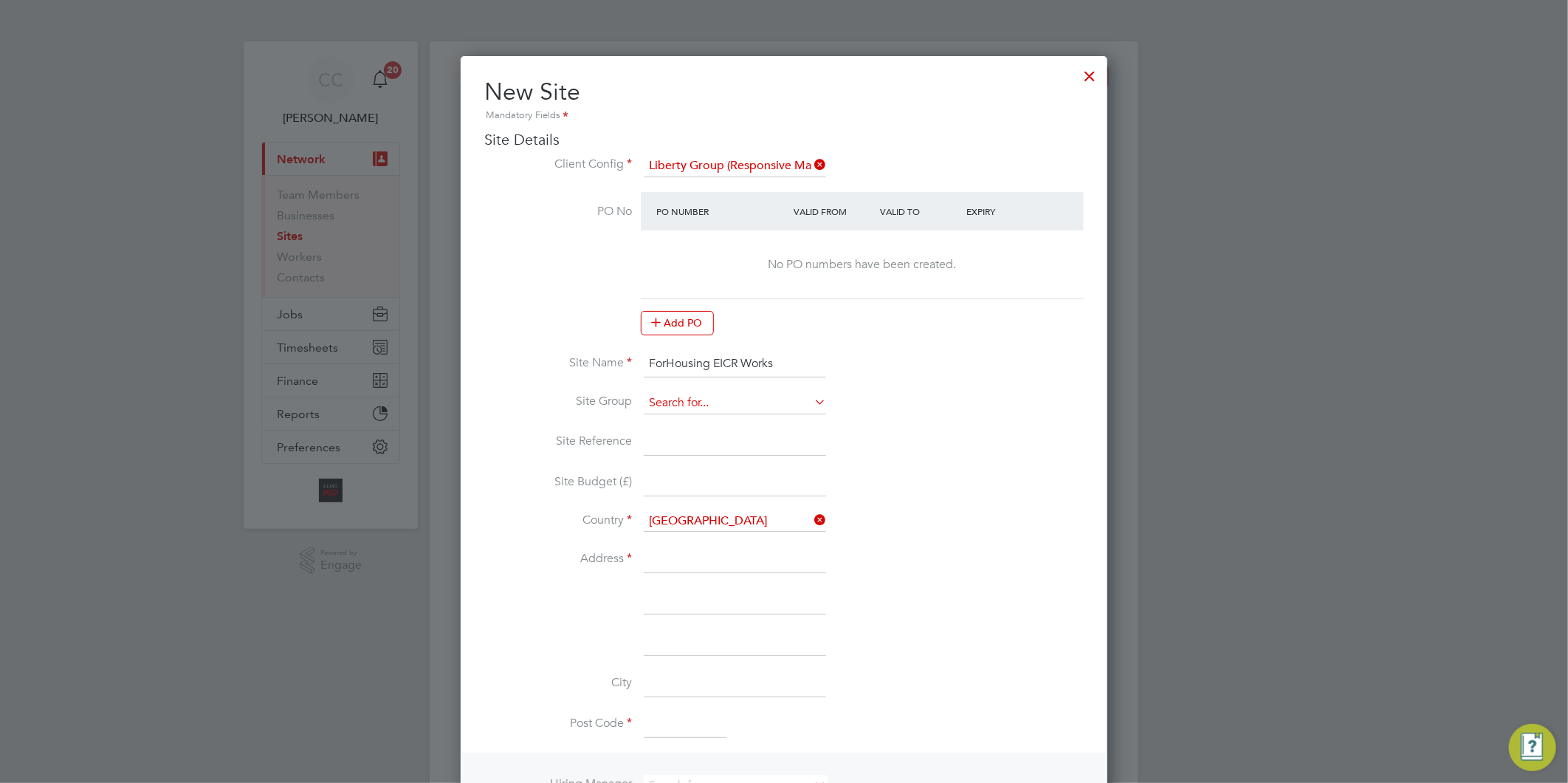
type input "ForHousing EICR Works"
click at [673, 392] on input at bounding box center [735, 403] width 183 height 22
type input "For Housing"
click at [704, 444] on li "+ Add new" at bounding box center [735, 441] width 183 height 20
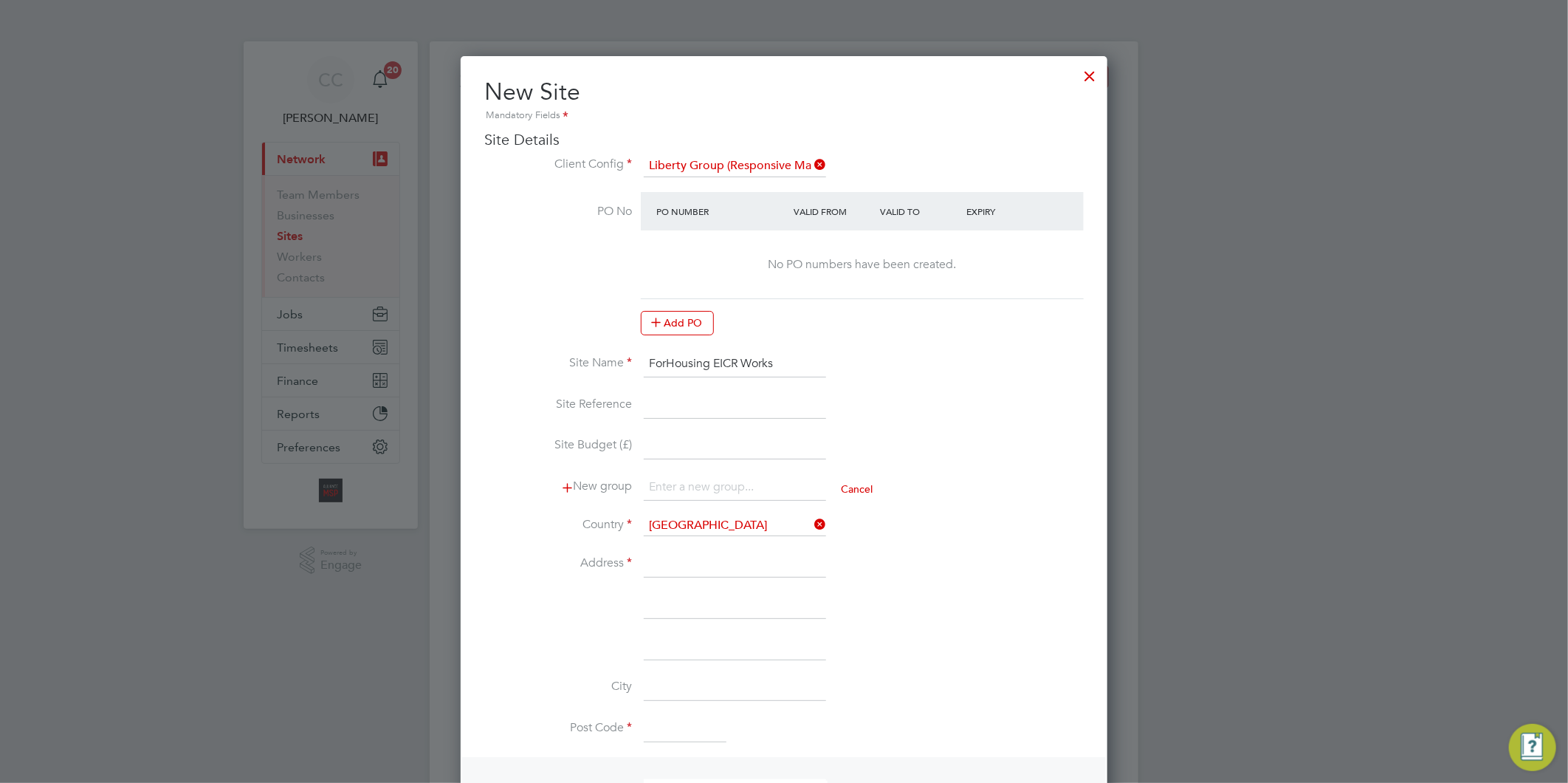
click at [682, 476] on input at bounding box center [735, 487] width 183 height 27
type input "For Housing"
click at [692, 400] on input at bounding box center [735, 405] width 183 height 27
type input "CW90C"
click at [713, 551] on input at bounding box center [735, 565] width 183 height 27
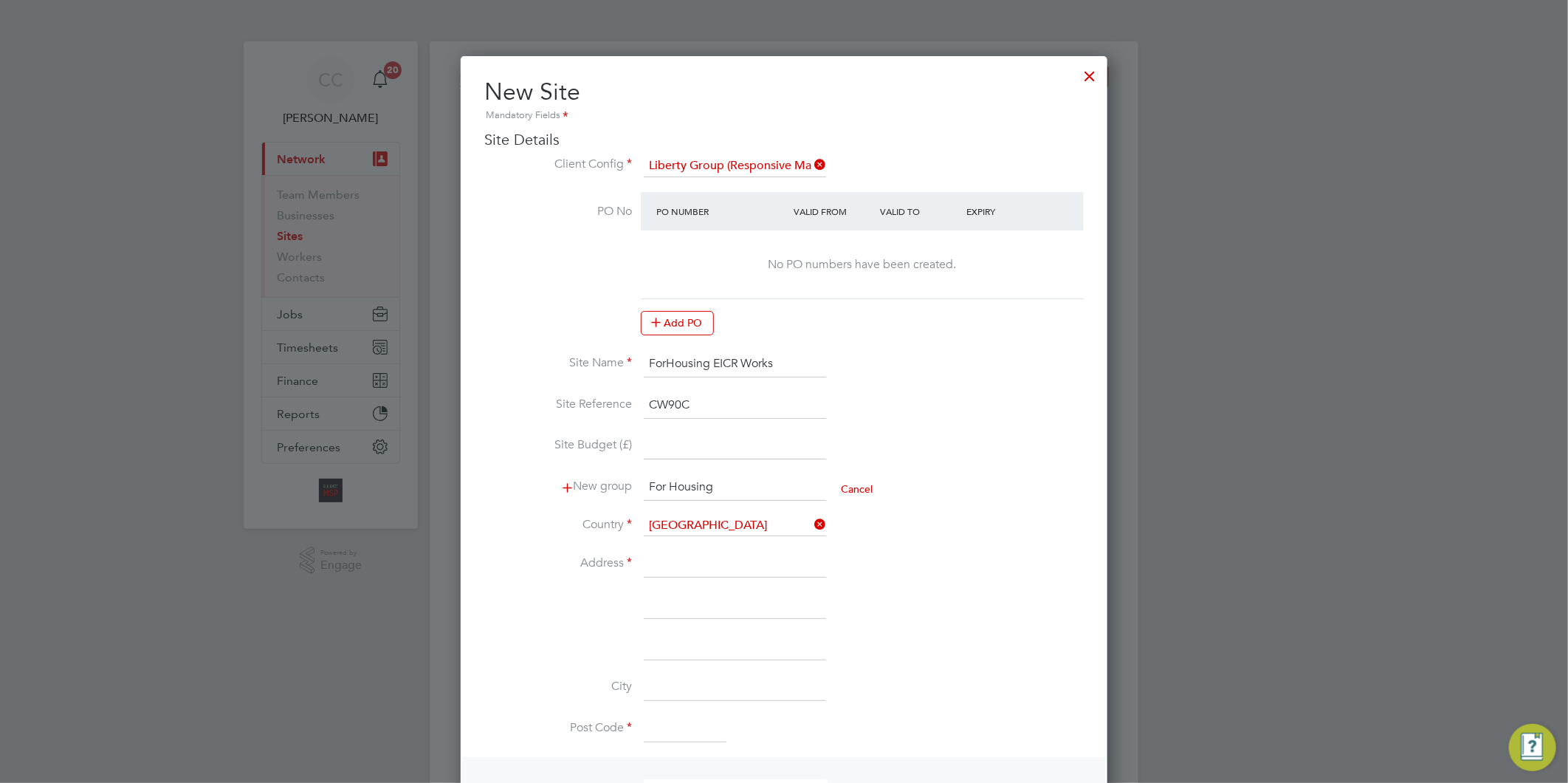
click at [688, 556] on input at bounding box center [735, 565] width 183 height 27
paste input "626 Eccles New Road"
type input "626 Eccles New Road"
click at [692, 599] on input at bounding box center [735, 606] width 183 height 27
paste input "Salford"
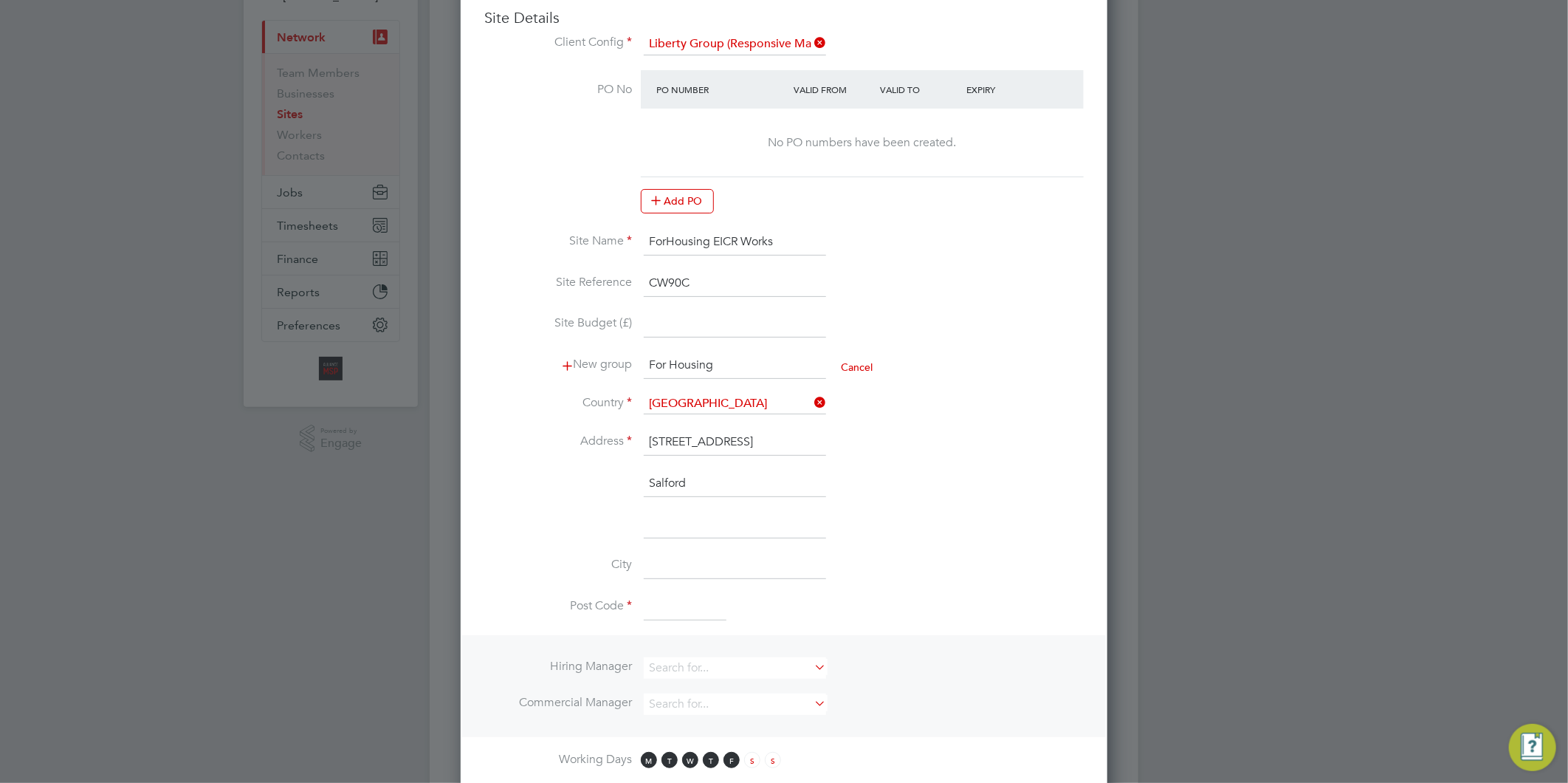
scroll to position [164, 0]
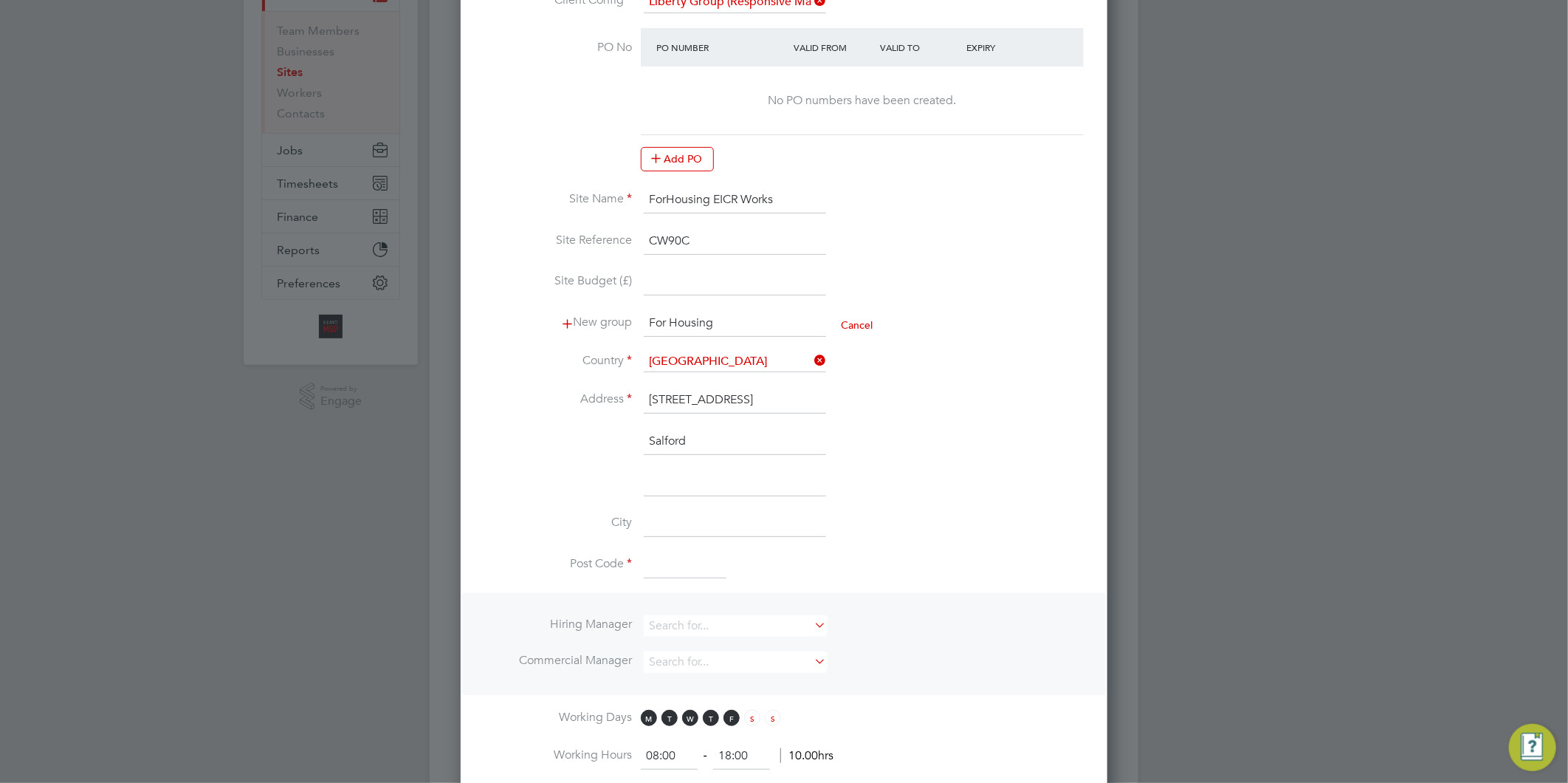
type input "Salford"
click at [704, 520] on input at bounding box center [735, 524] width 183 height 27
paste input "Manchester"
type input "Manchester"
click at [682, 560] on input at bounding box center [685, 565] width 83 height 27
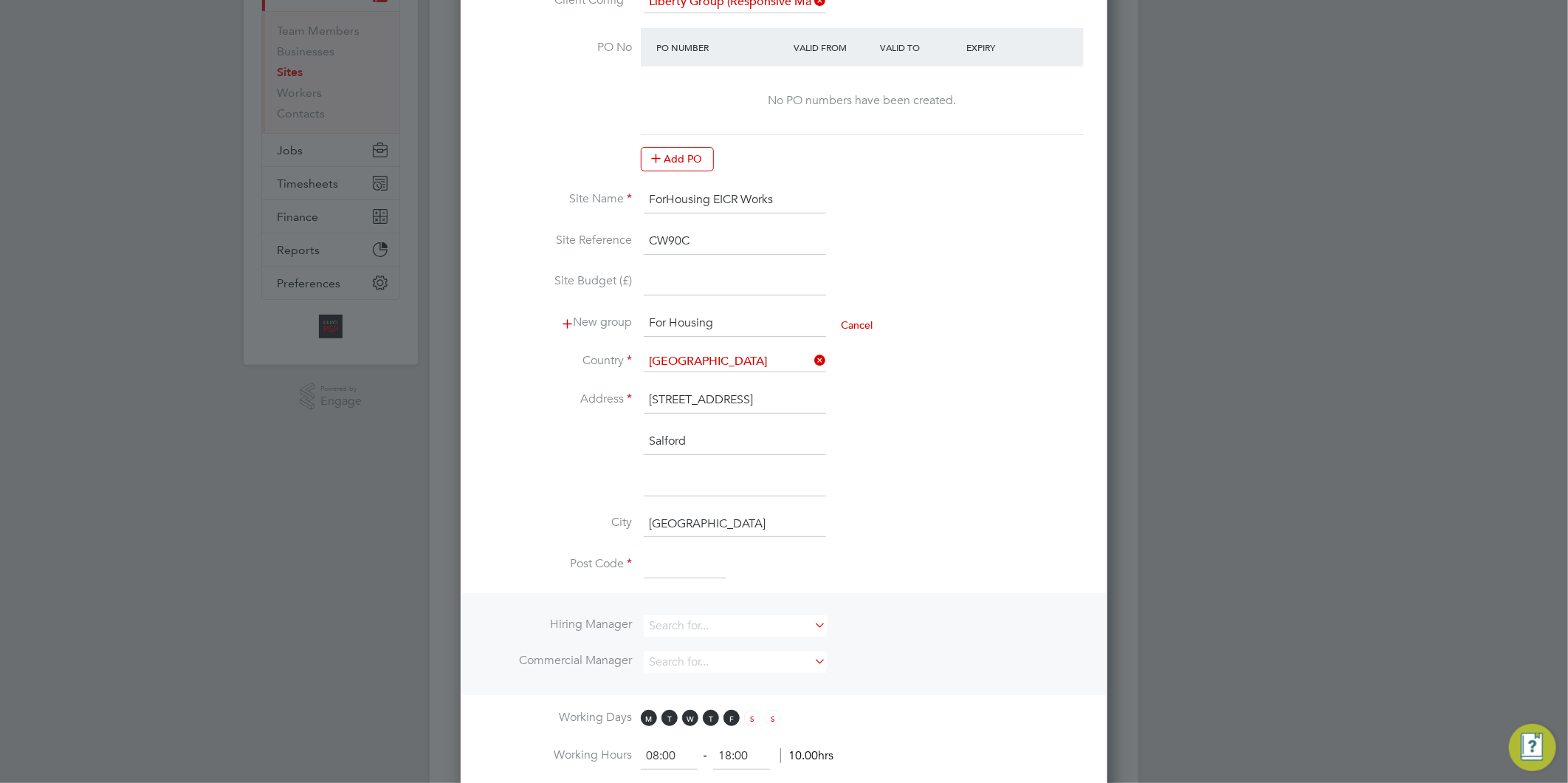
paste input "M5 5SJ"
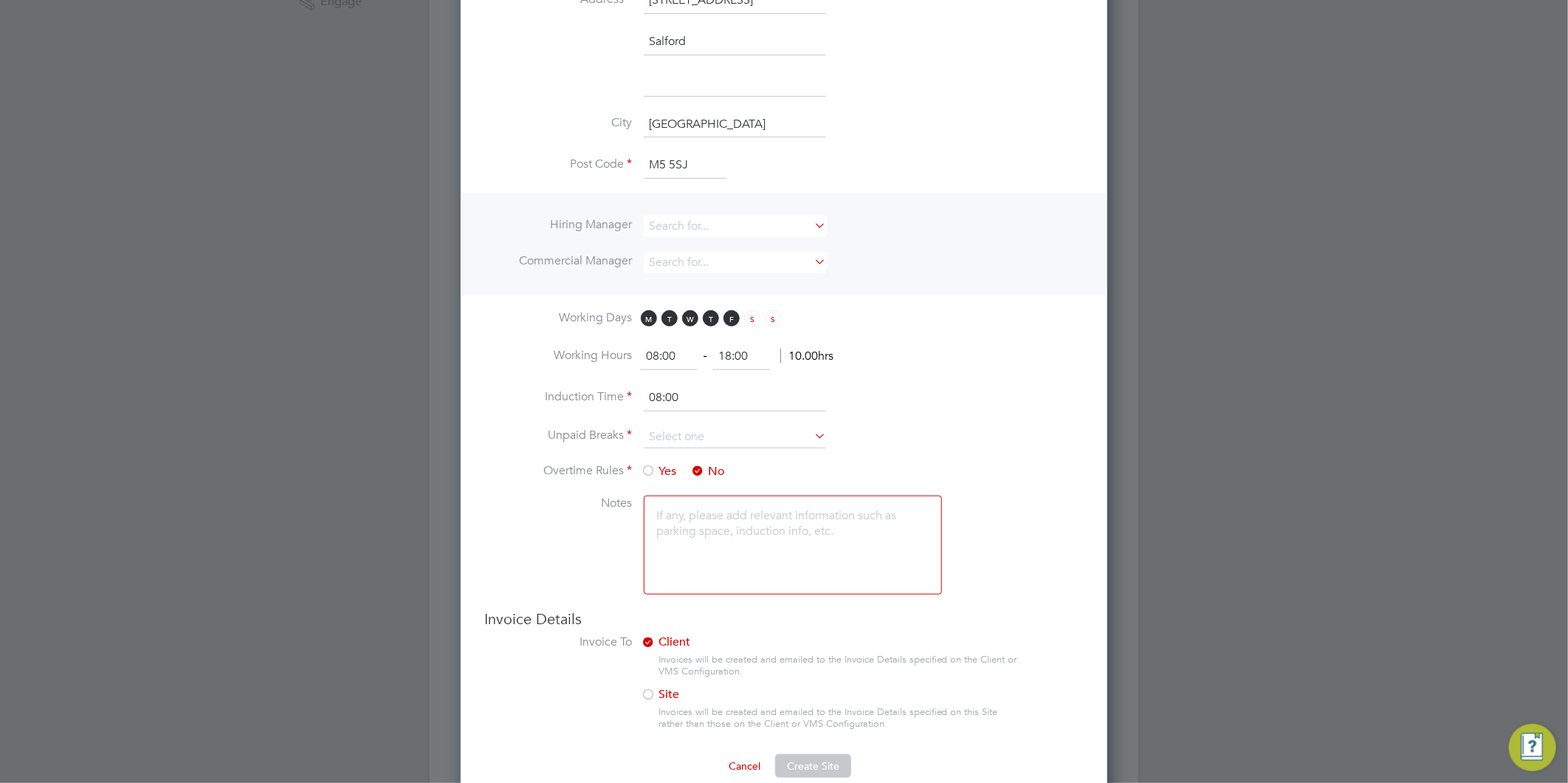
scroll to position [574, 0]
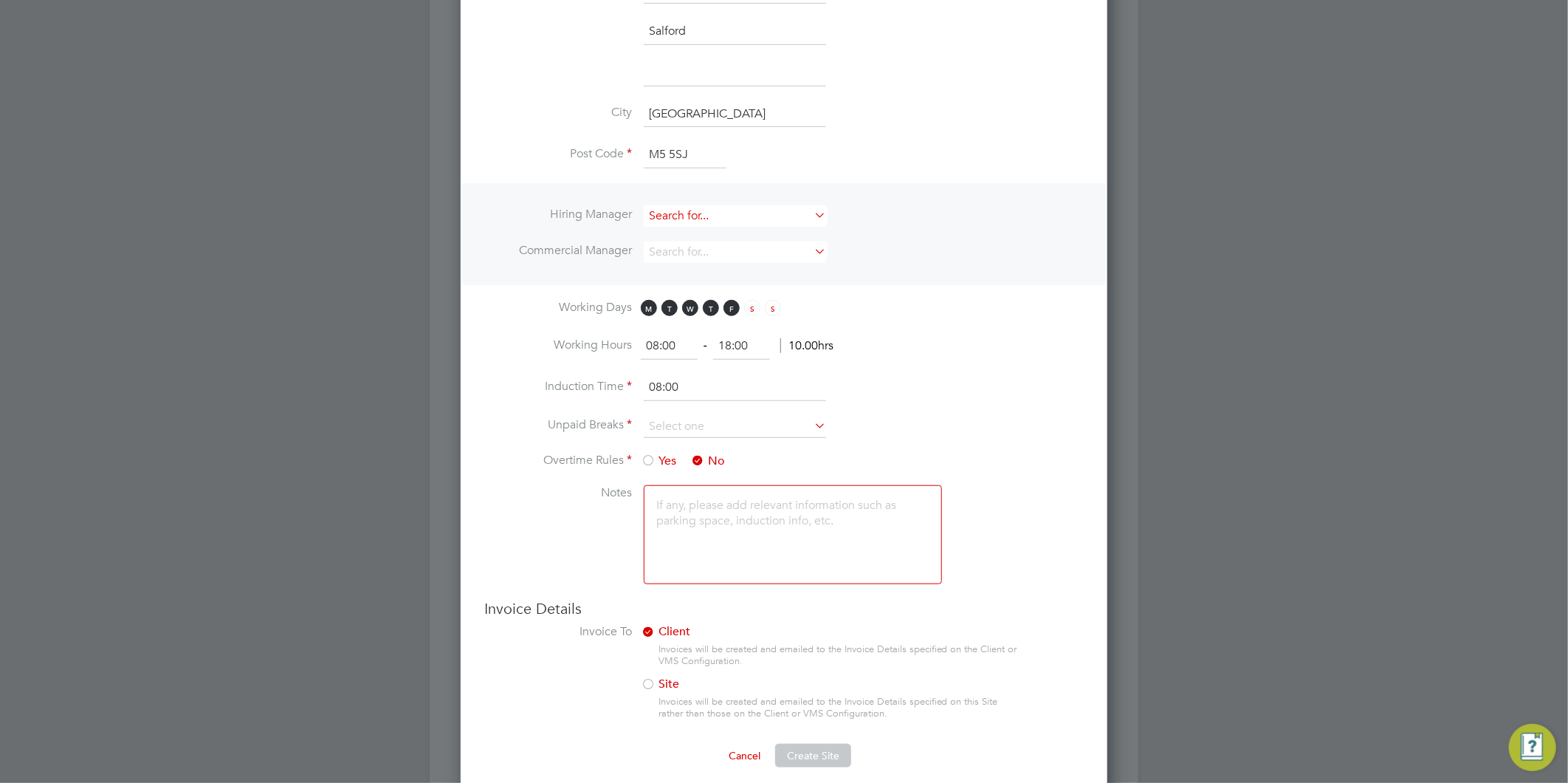
type input "M5 5SJ"
click at [732, 215] on input at bounding box center [735, 216] width 183 height 22
click at [713, 266] on li "All iance Team" at bounding box center [740, 275] width 195 height 20
type input "Alliance Team"
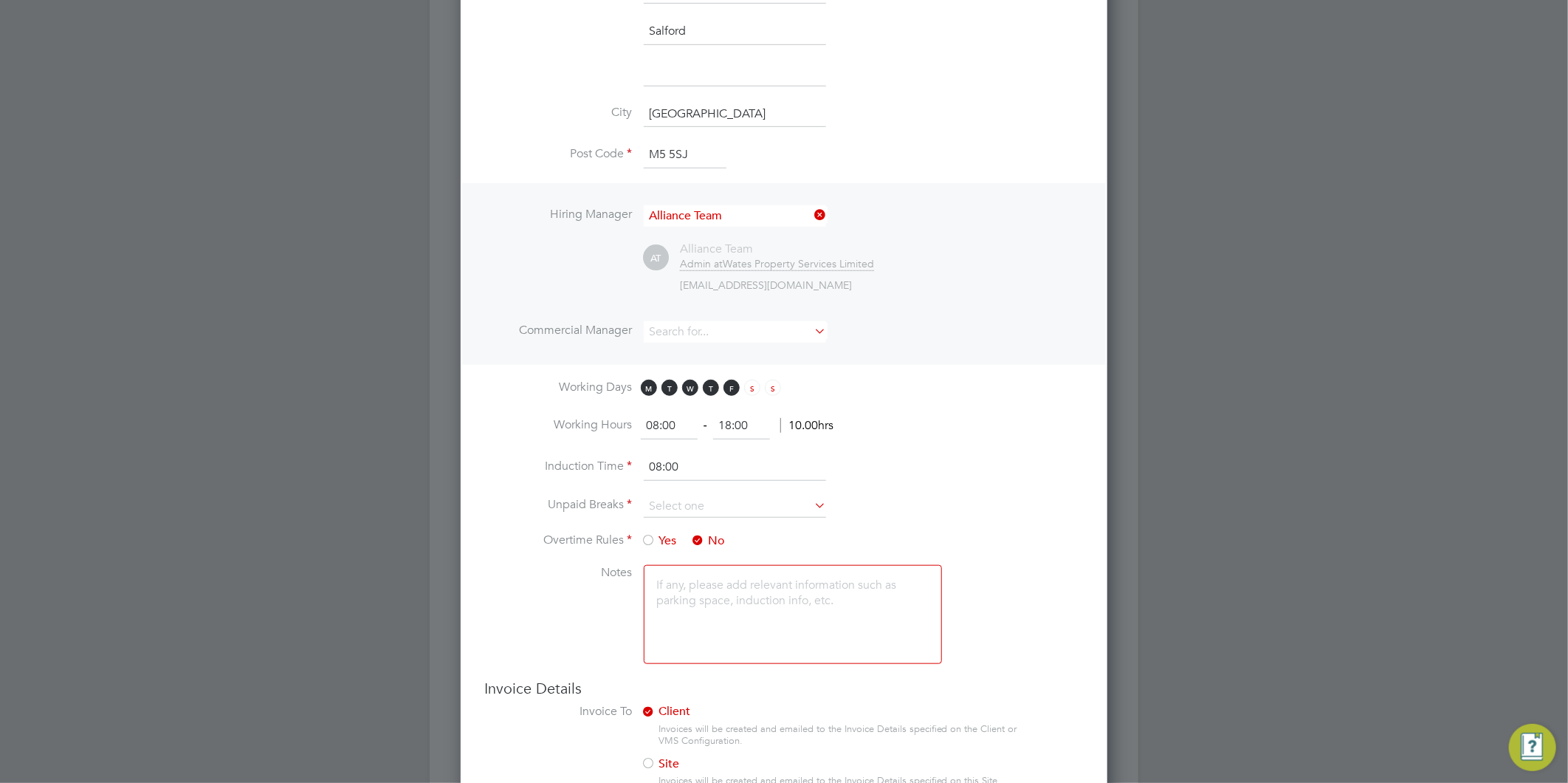
scroll to position [1392, 647]
click at [706, 328] on input at bounding box center [735, 332] width 183 height 22
click at [742, 388] on li "All iance Team" at bounding box center [740, 391] width 195 height 20
type input "Alliance Team"
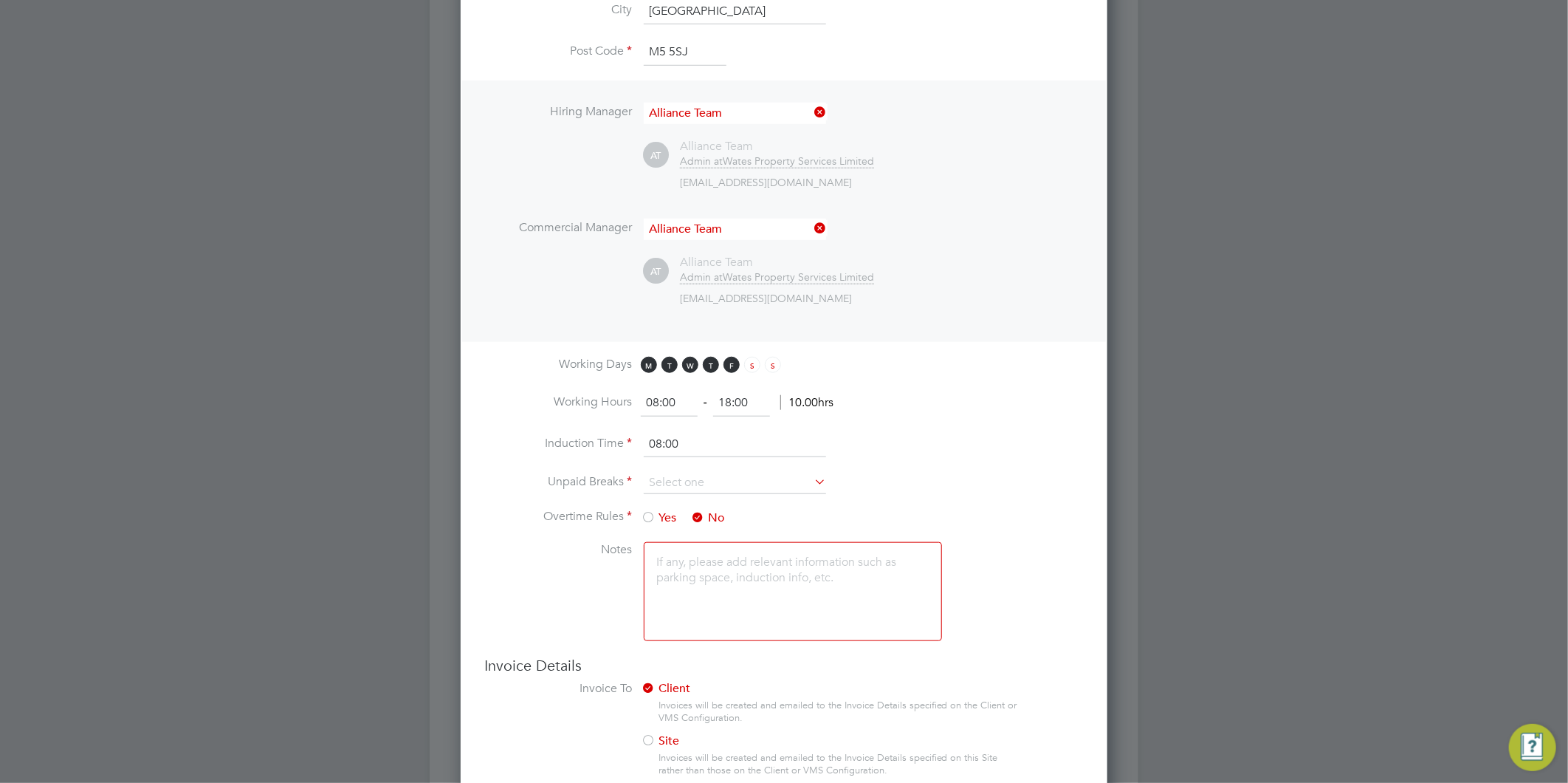
scroll to position [738, 0]
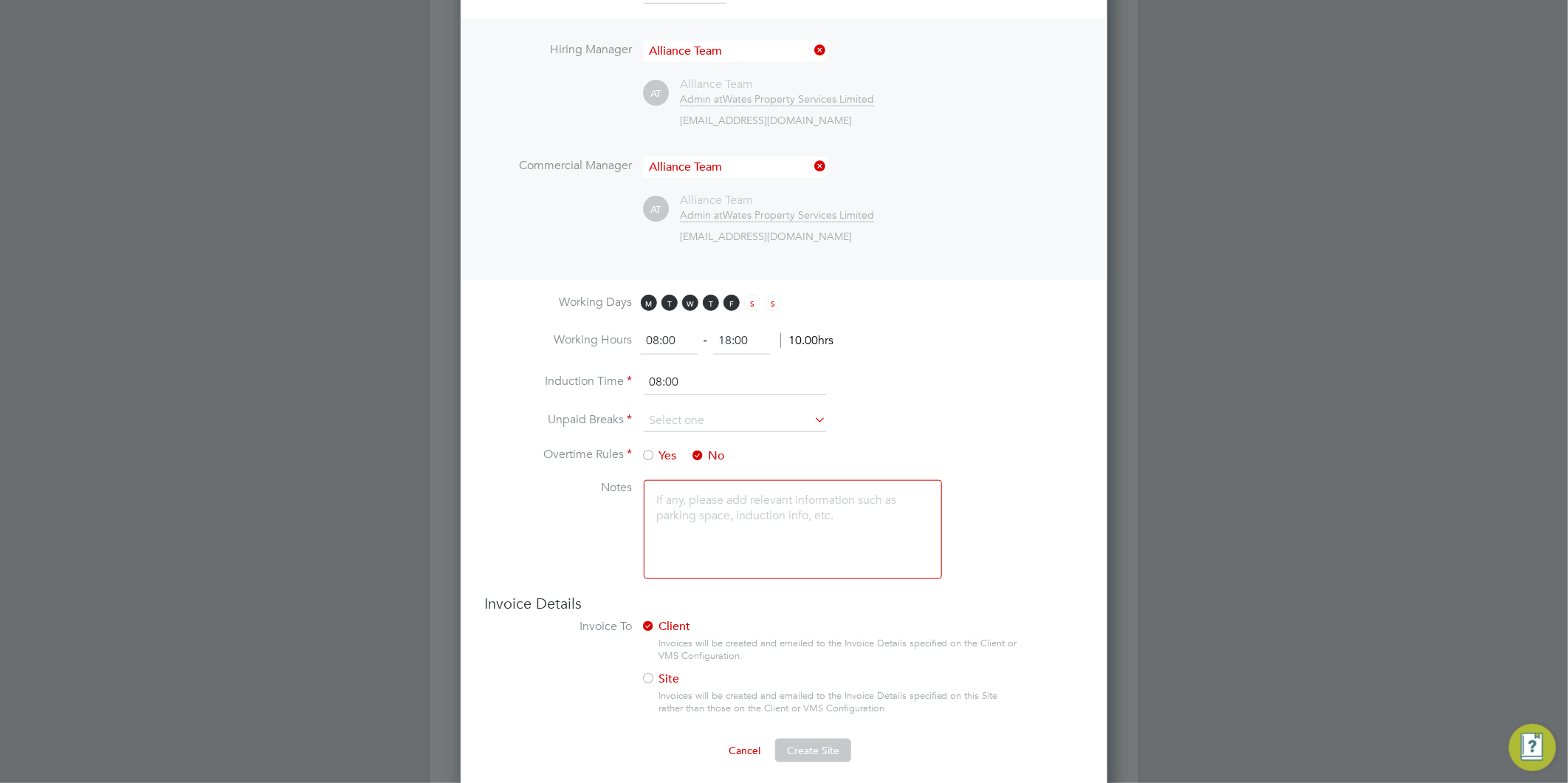
click at [749, 341] on input "18:00" at bounding box center [741, 342] width 57 height 27
drag, startPoint x: 750, startPoint y: 340, endPoint x: 721, endPoint y: 336, distance: 29.3
click at [721, 336] on input "18:00" at bounding box center [741, 342] width 57 height 27
type input "17:00"
click at [702, 385] on input "08:00" at bounding box center [735, 383] width 183 height 27
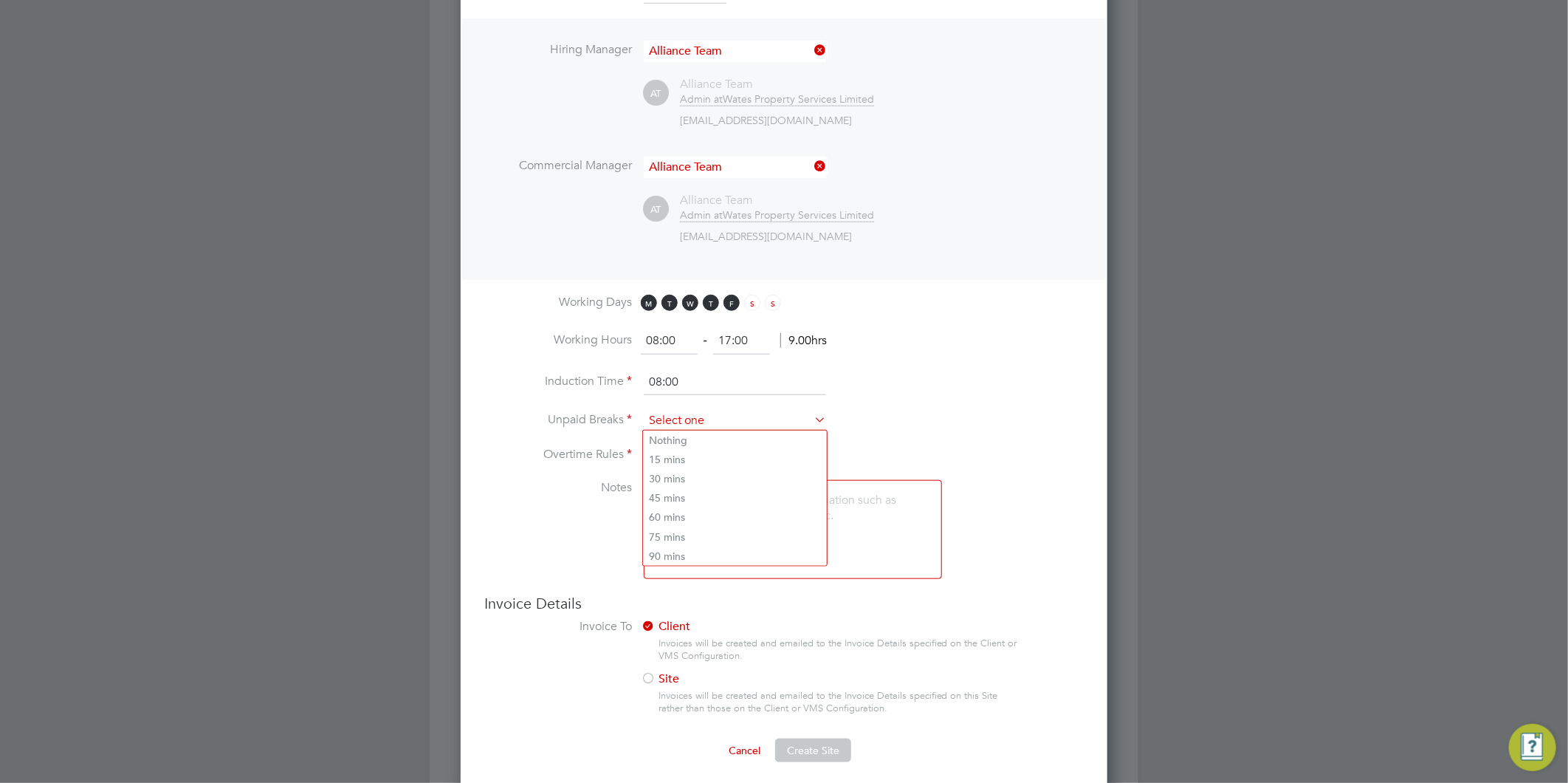
click at [718, 416] on input at bounding box center [735, 421] width 183 height 22
click at [681, 481] on li "30 mins" at bounding box center [735, 477] width 183 height 19
type input "30 mins"
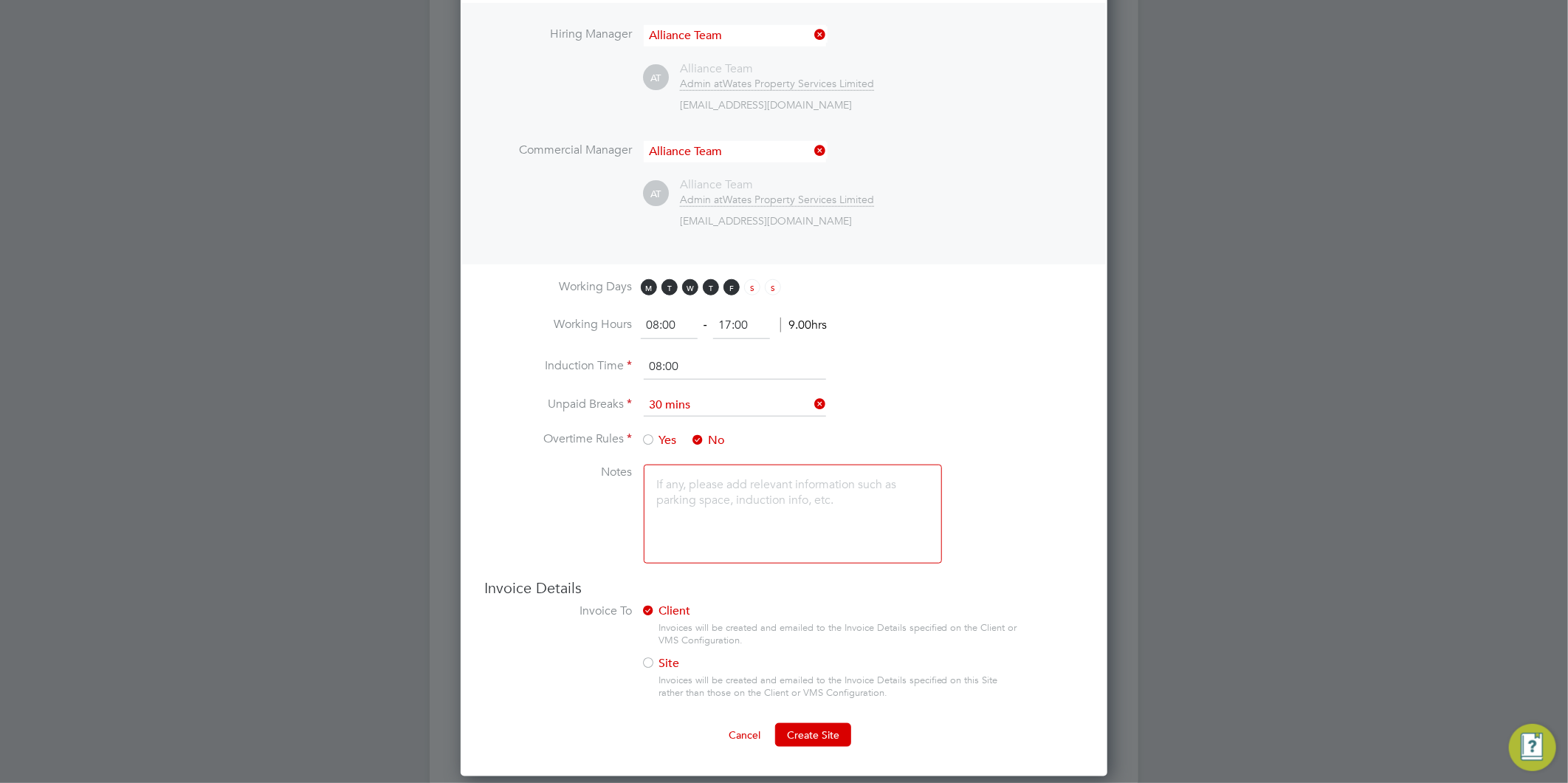
scroll to position [758, 0]
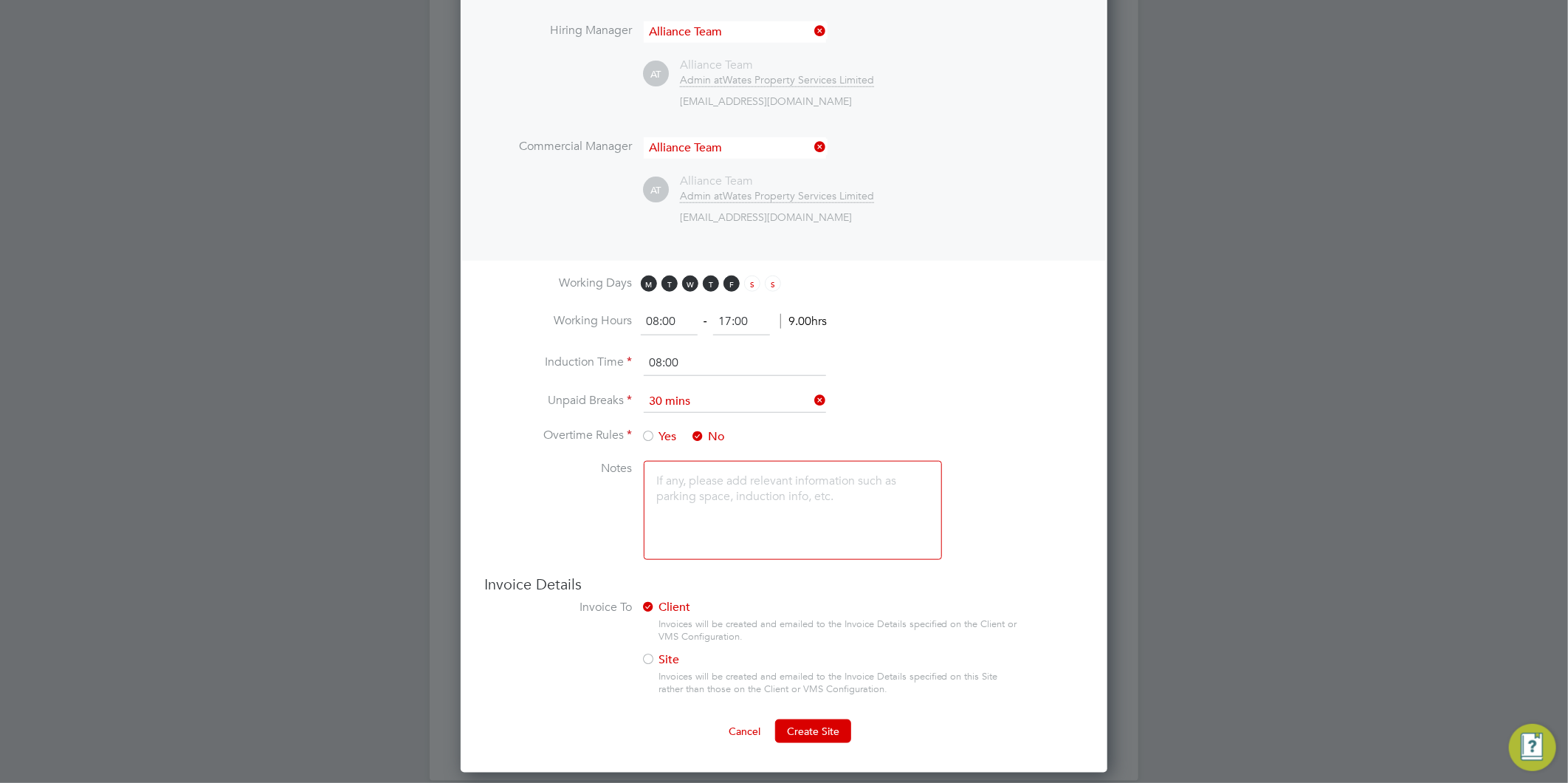
click at [680, 481] on textarea at bounding box center [793, 510] width 298 height 99
click at [828, 729] on span "Create Site" at bounding box center [813, 731] width 52 height 13
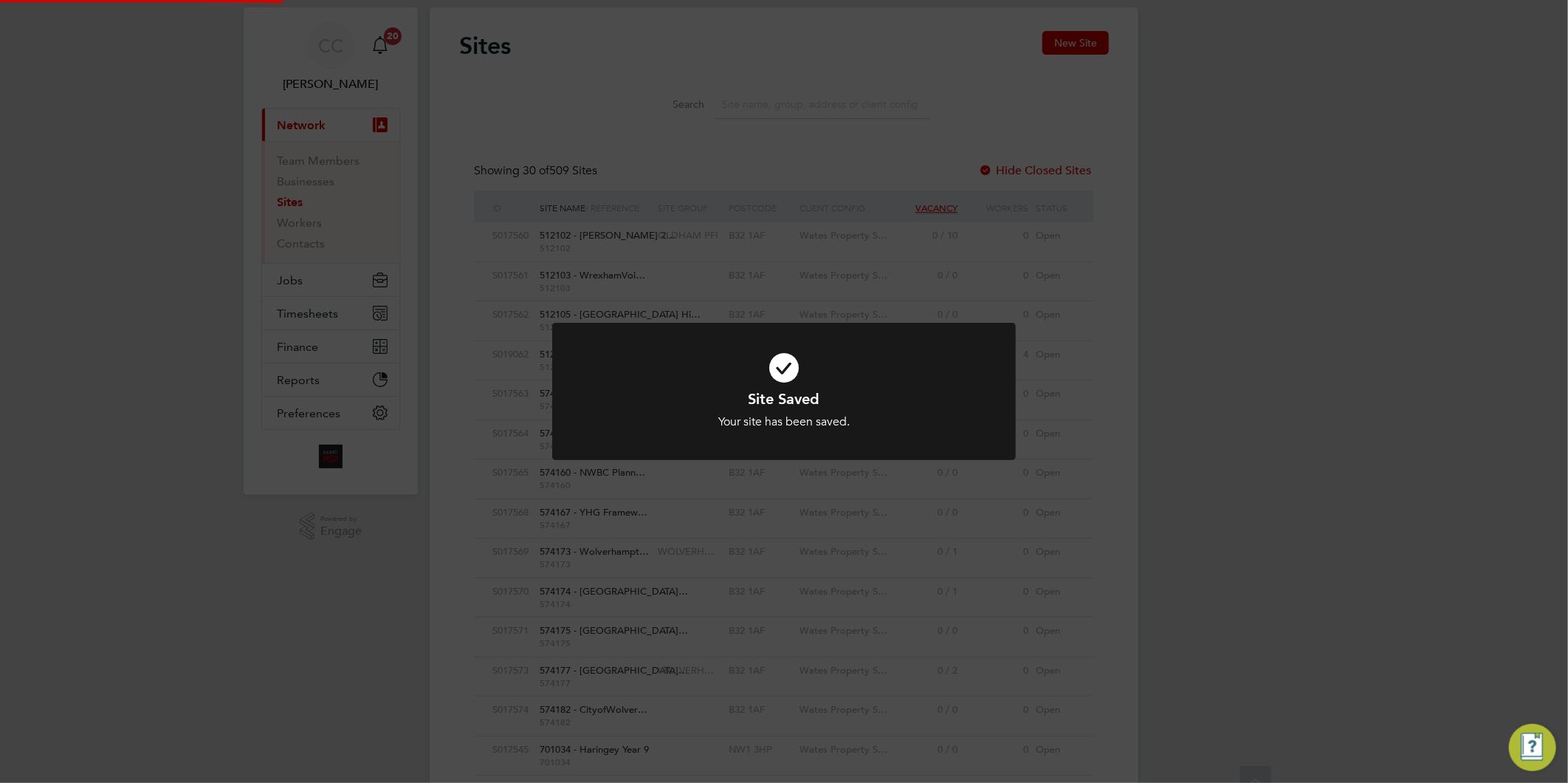
scroll to position [0, 0]
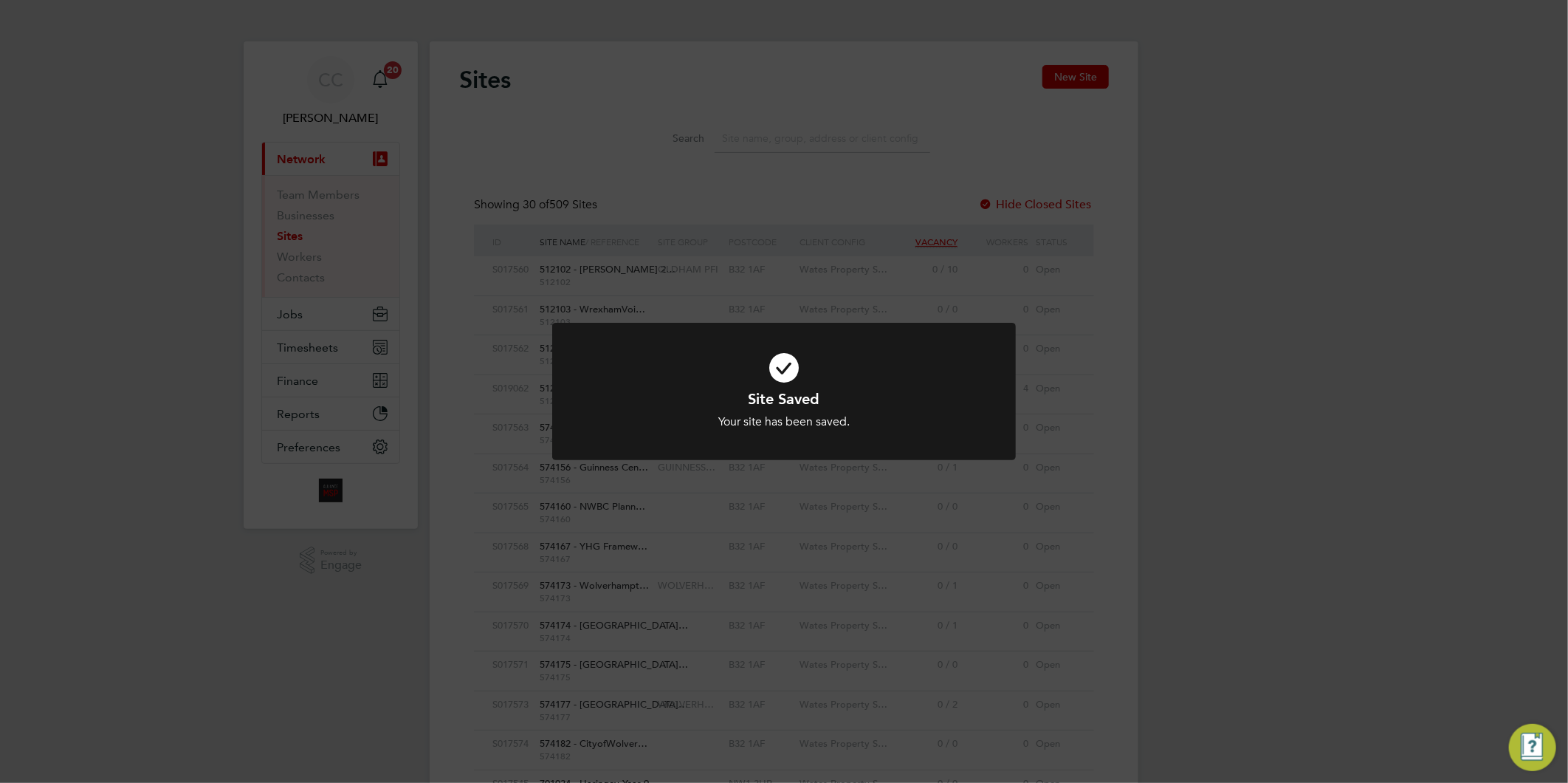
click at [1258, 192] on div "Site Saved Your site has been saved. Cancel Okay" at bounding box center [784, 391] width 1568 height 783
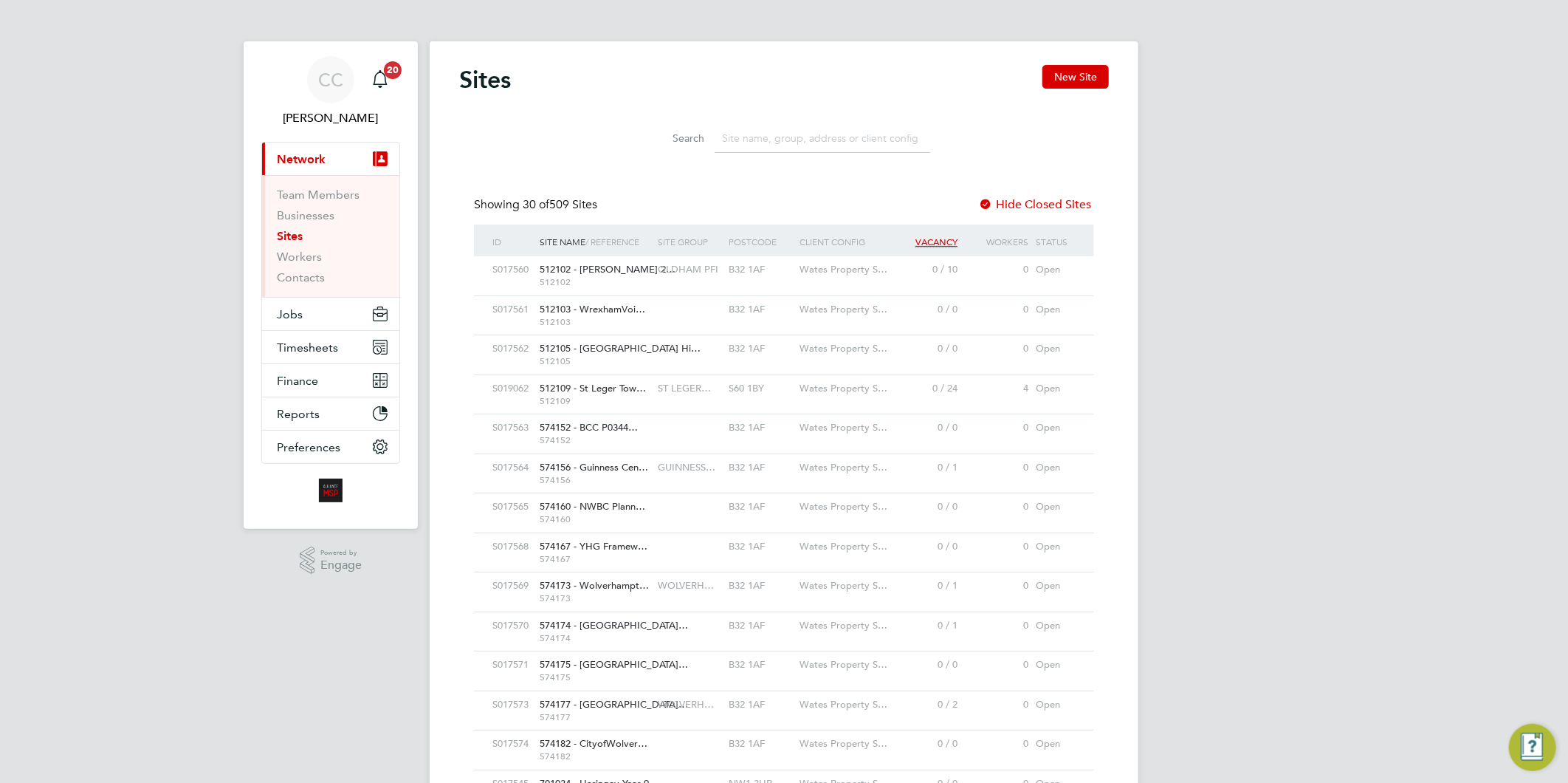
click at [626, 318] on span "512103" at bounding box center [594, 321] width 111 height 12
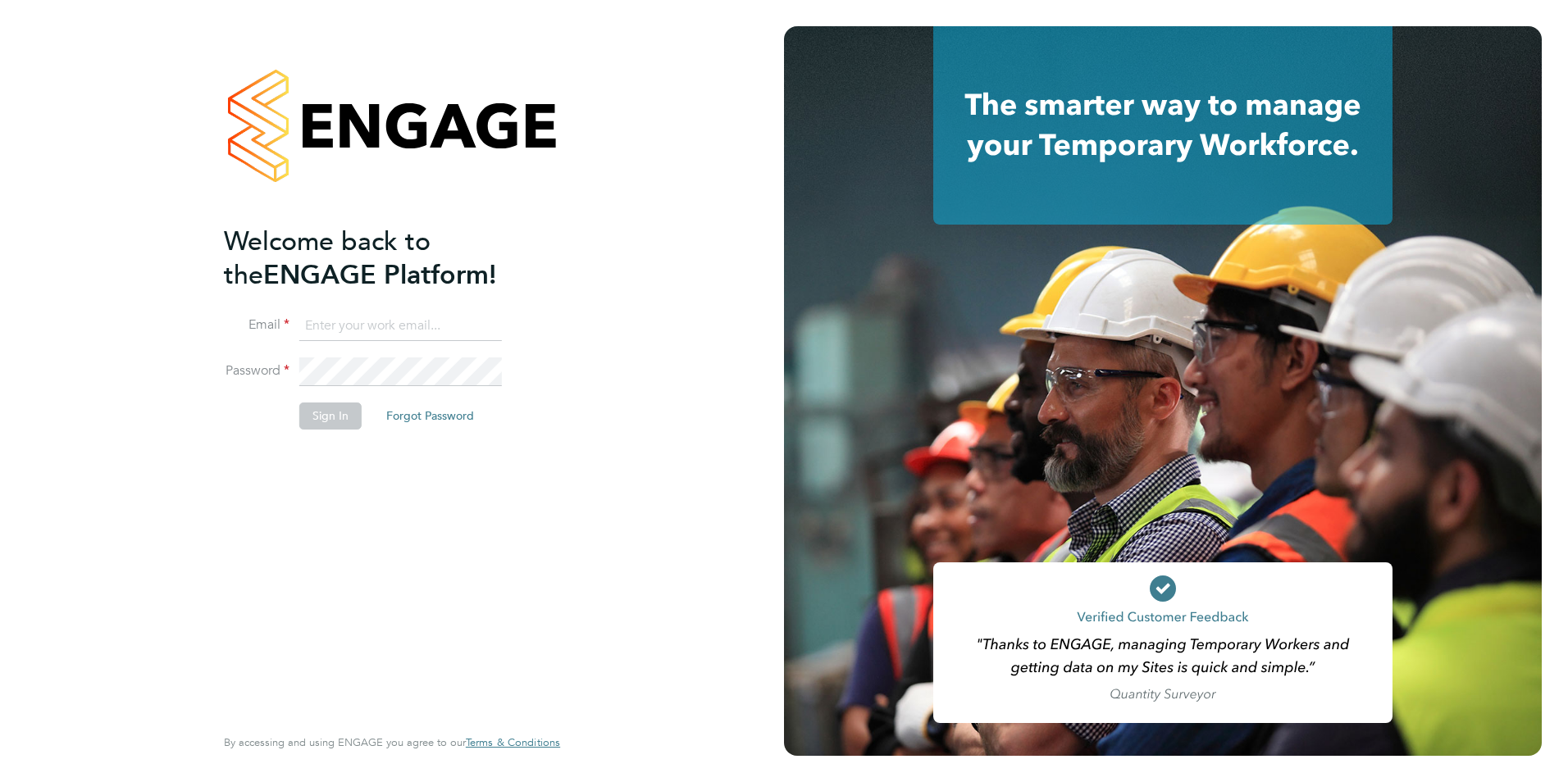
type input "[EMAIL_ADDRESS][DOMAIN_NAME]"
click at [320, 421] on button "Sign In" at bounding box center [331, 415] width 62 height 26
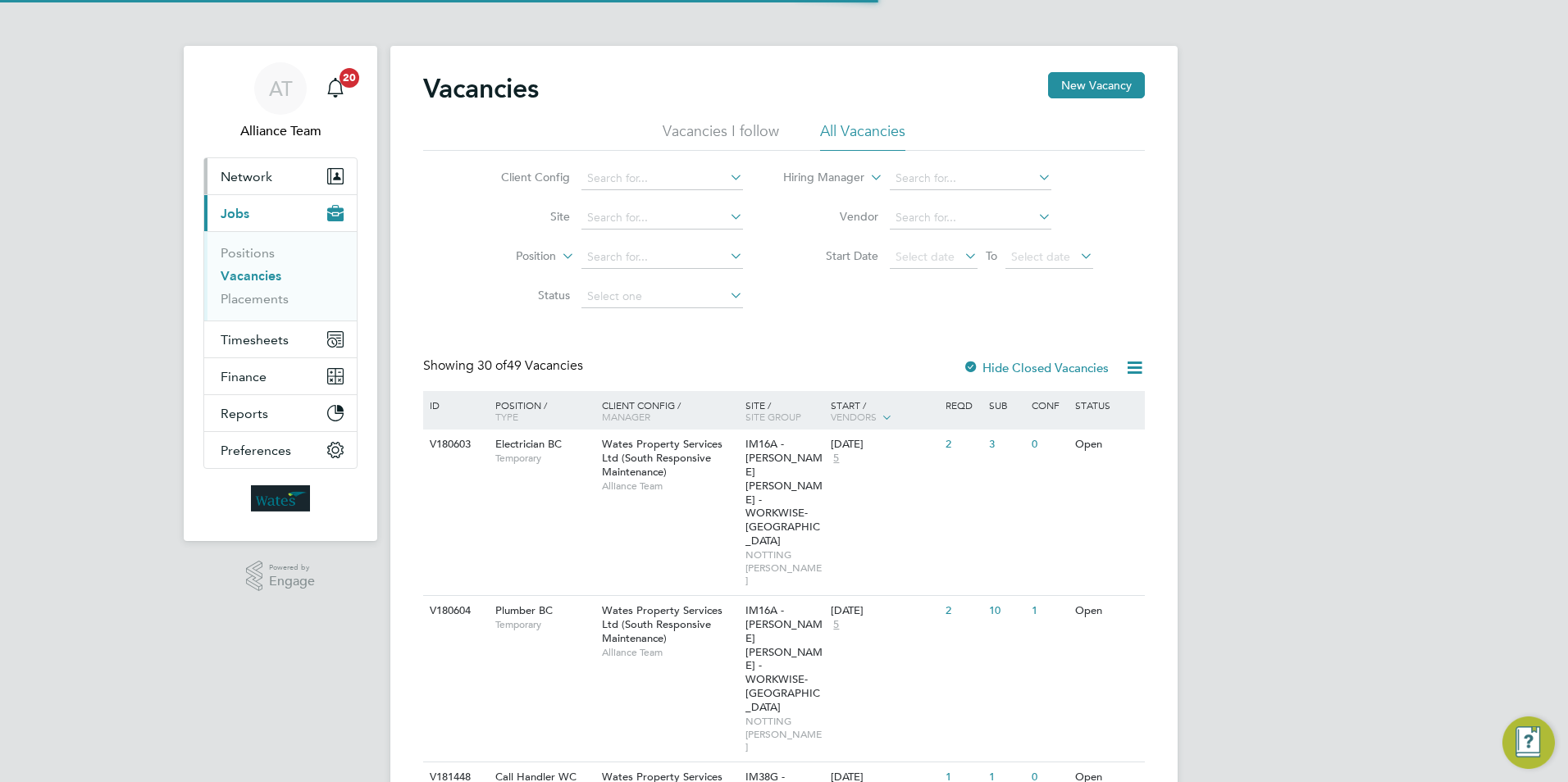
click at [249, 182] on span "Network" at bounding box center [247, 177] width 52 height 16
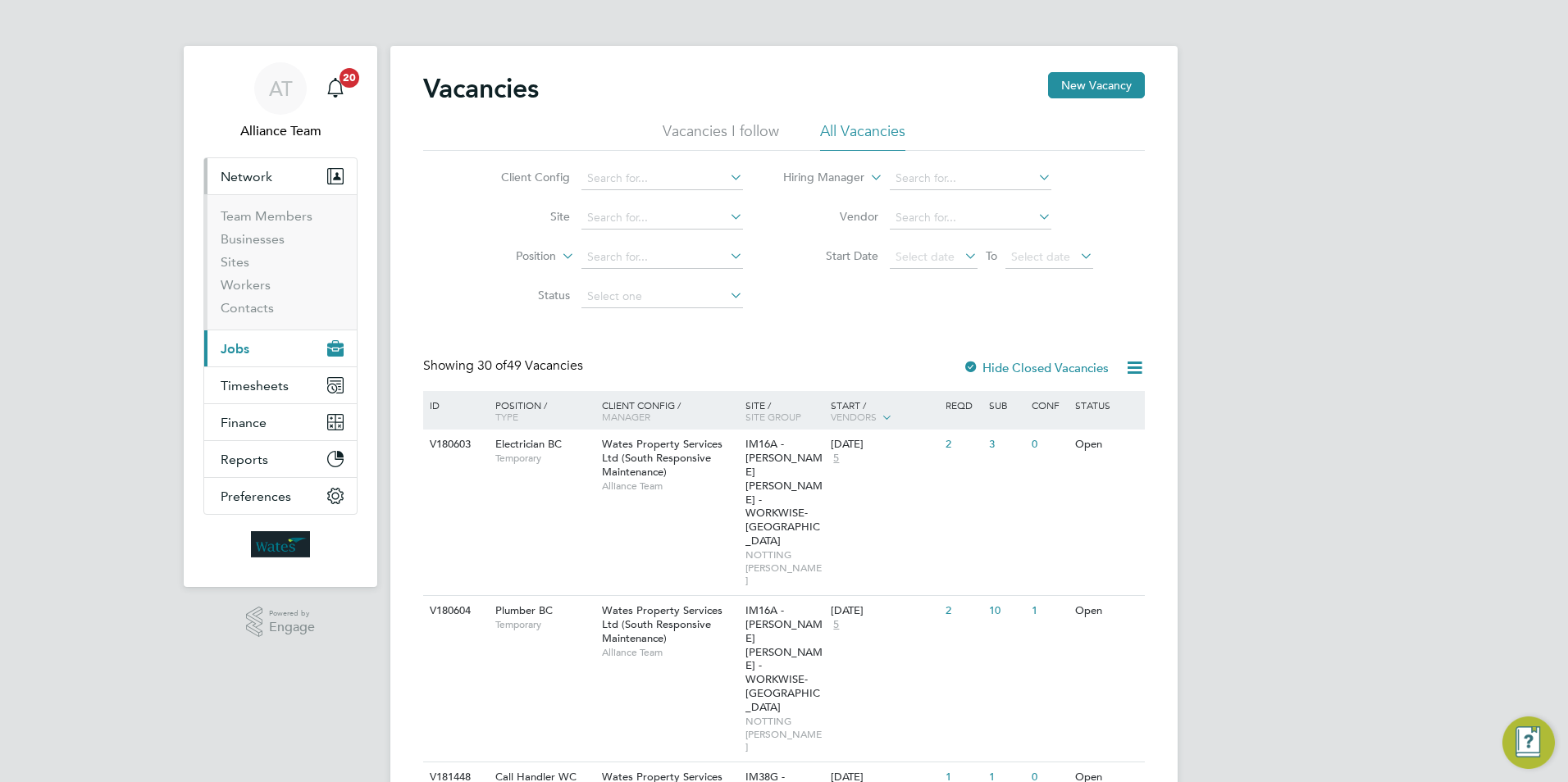
click at [237, 273] on li "Sites" at bounding box center [282, 266] width 123 height 23
click at [237, 269] on link "Sites" at bounding box center [235, 263] width 29 height 16
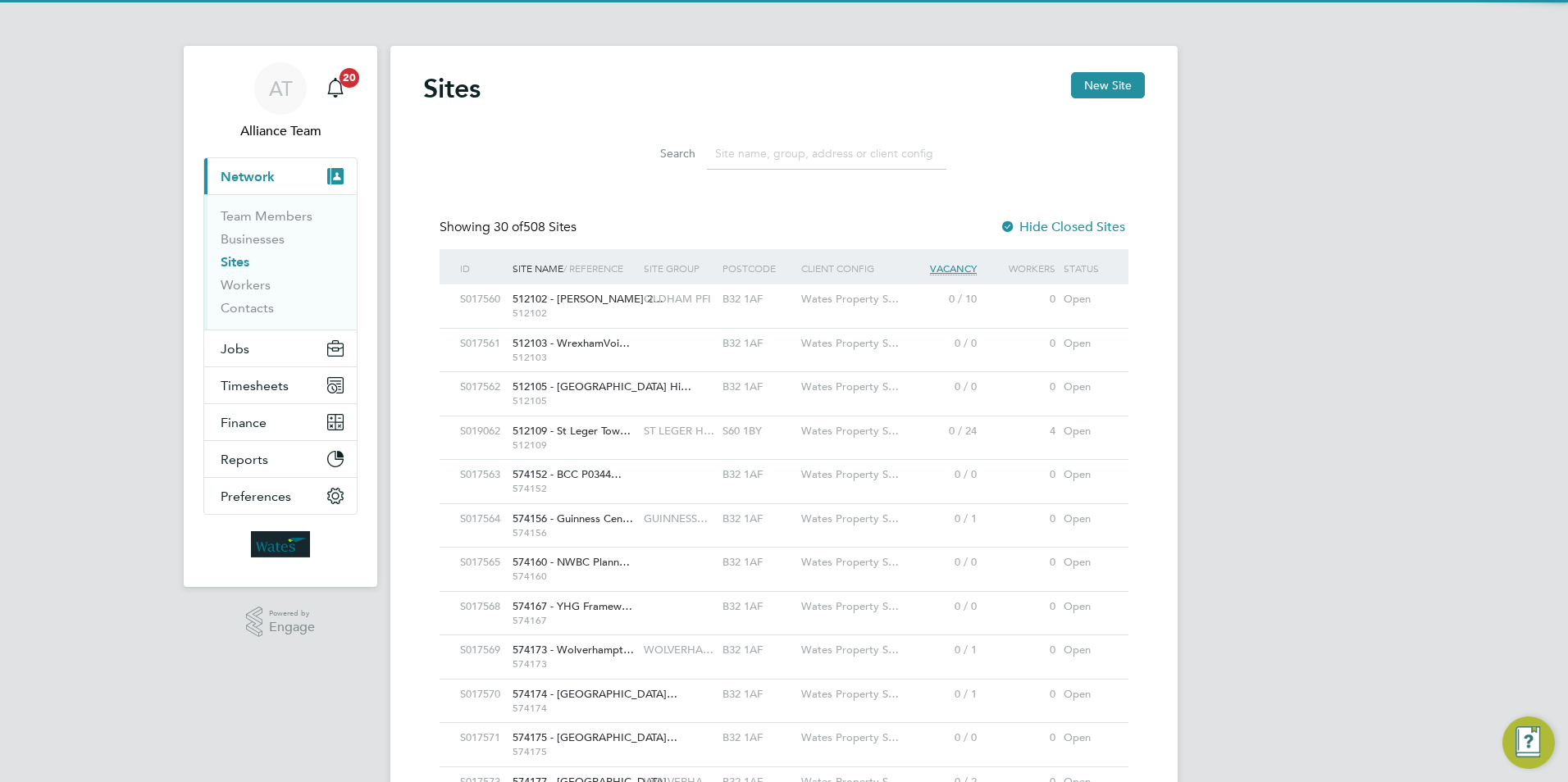
click at [599, 309] on span "512102" at bounding box center [573, 313] width 123 height 13
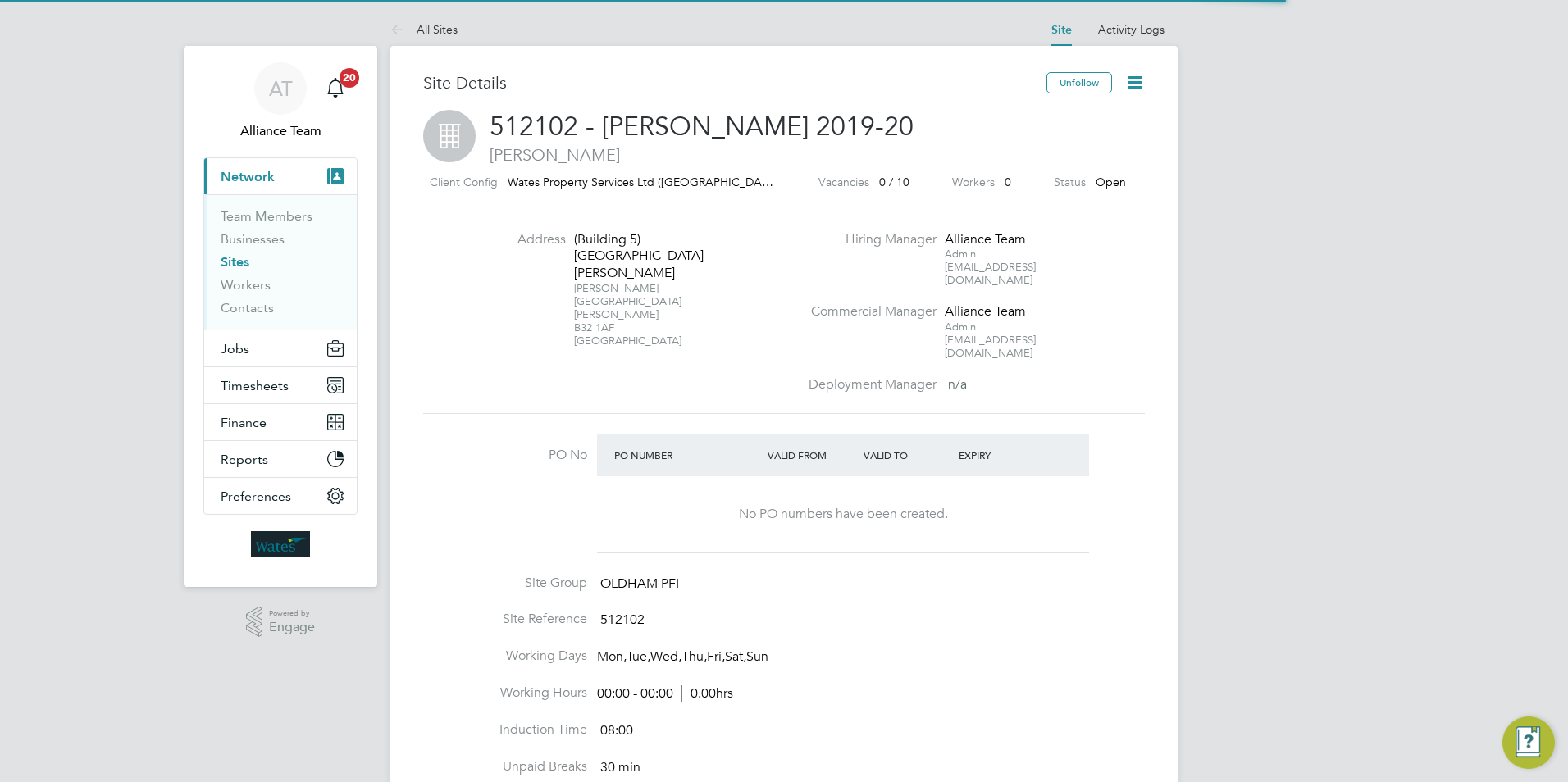
drag, startPoint x: 0, startPoint y: 0, endPoint x: 1129, endPoint y: 85, distance: 1132.2
click at [1139, 80] on icon at bounding box center [1135, 82] width 21 height 21
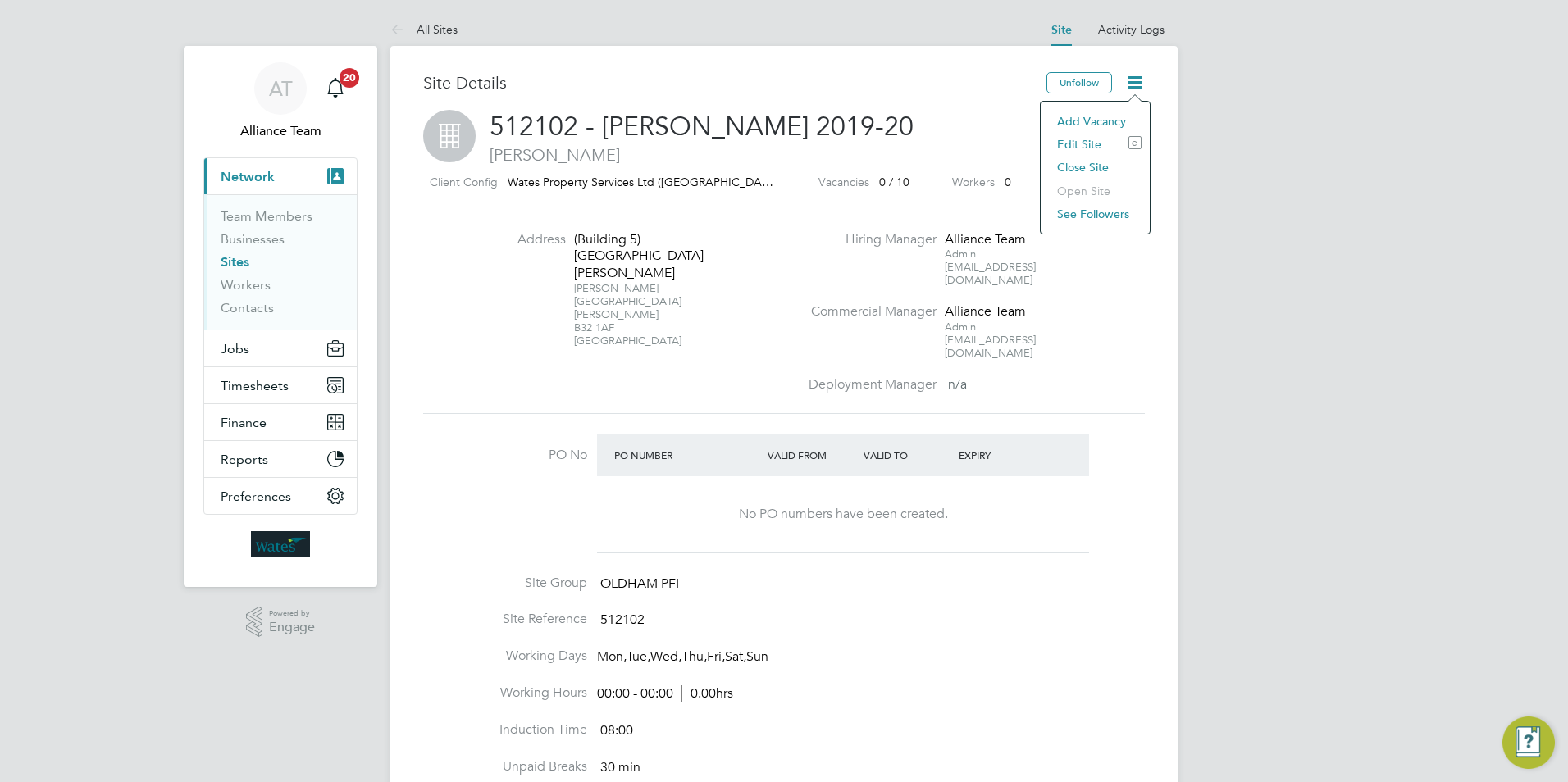
click at [1069, 142] on li "Edit Site e" at bounding box center [1095, 144] width 93 height 23
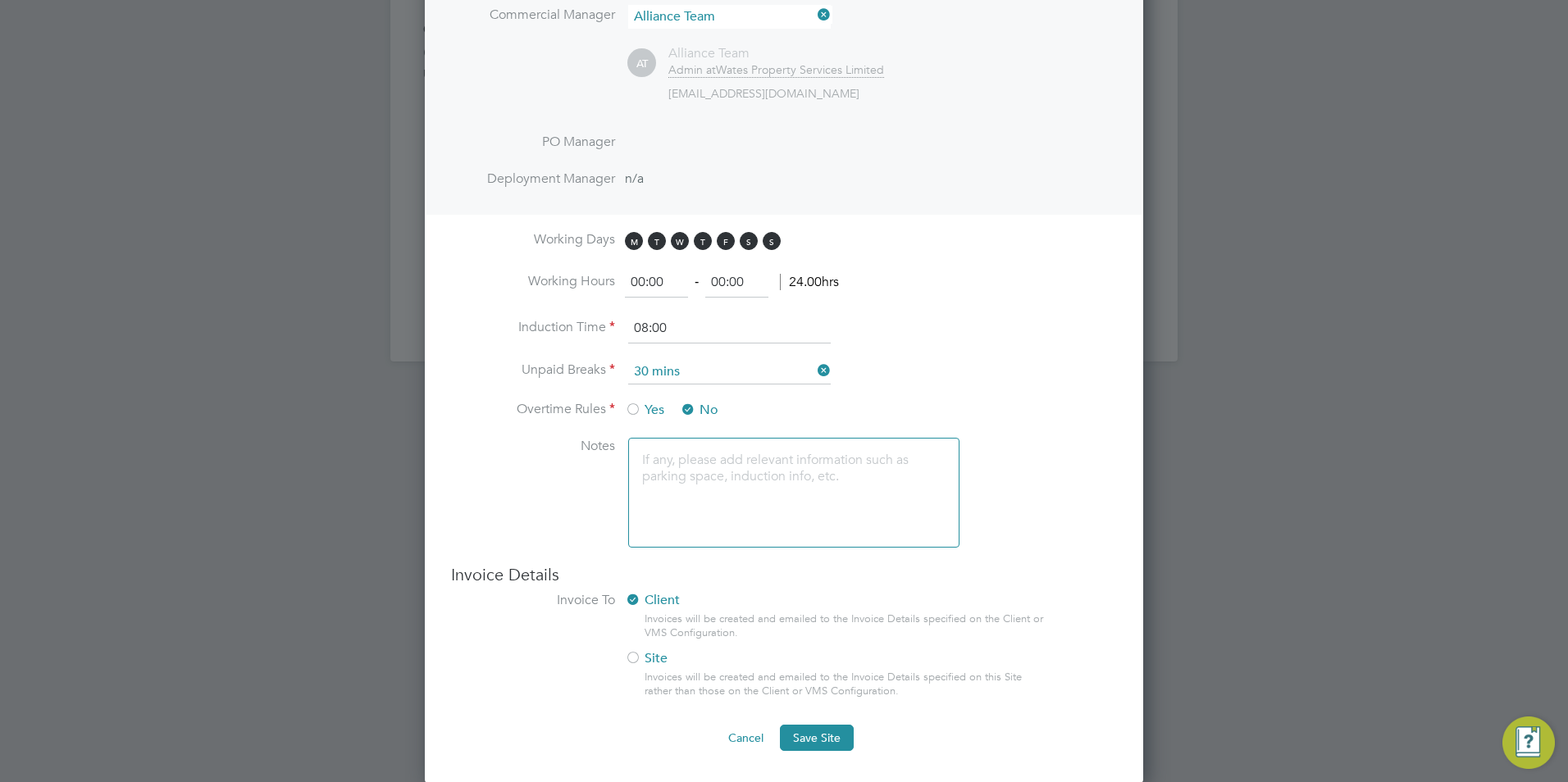
scroll to position [979, 0]
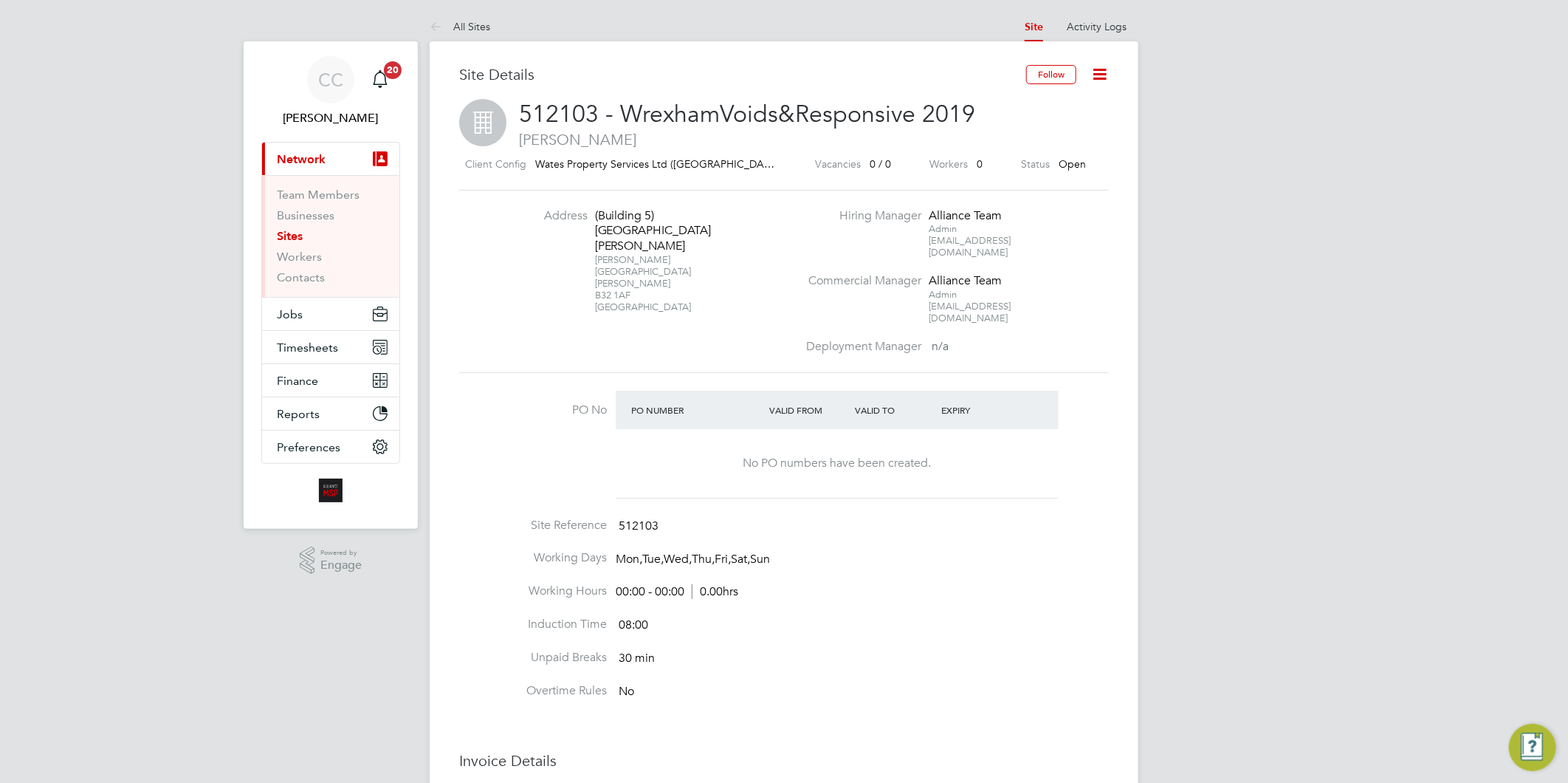
click at [1096, 75] on icon at bounding box center [1100, 74] width 19 height 19
click at [1057, 133] on li "Edit Site e" at bounding box center [1064, 129] width 84 height 21
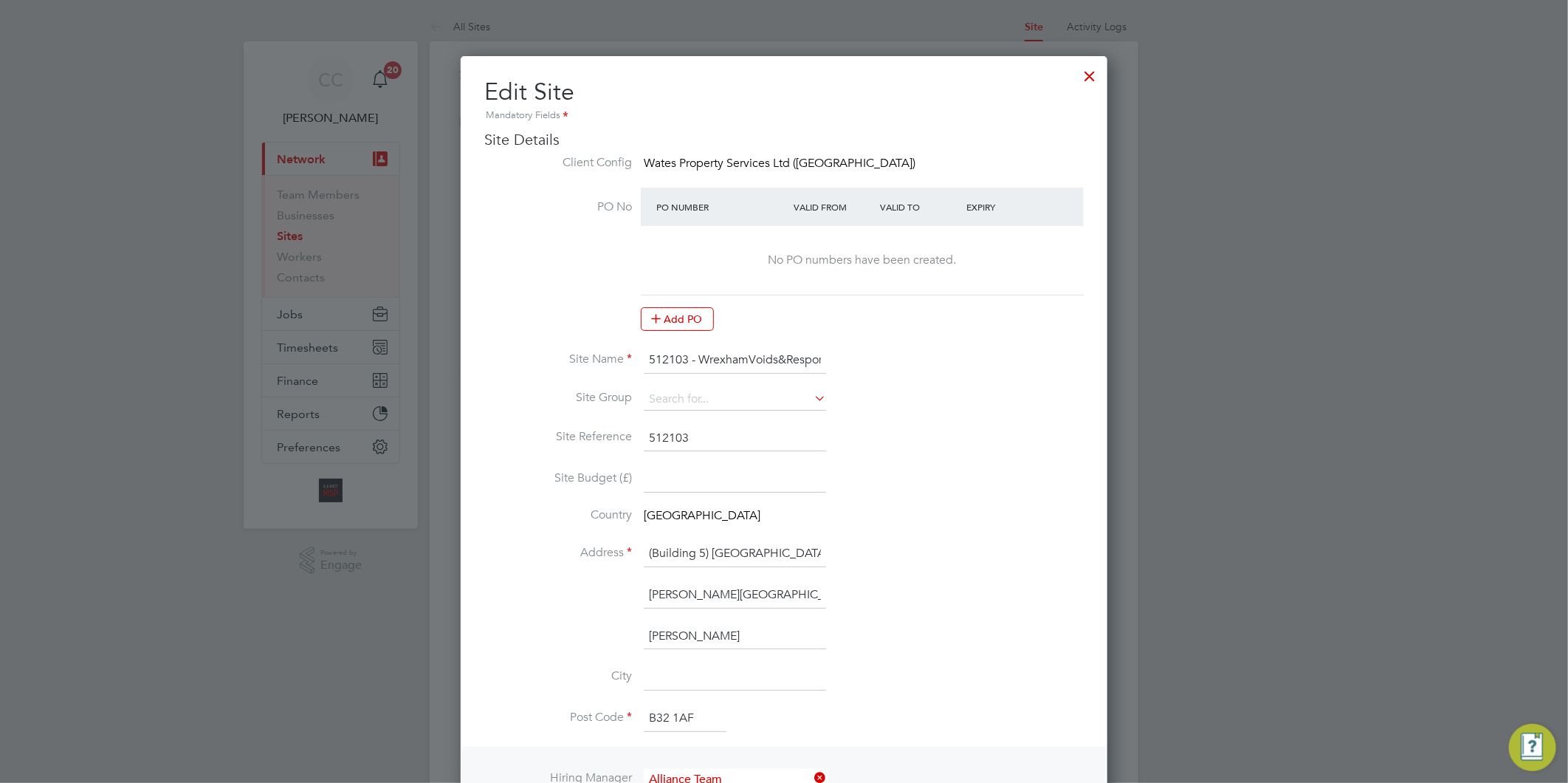
click at [1089, 72] on div at bounding box center [1091, 73] width 27 height 27
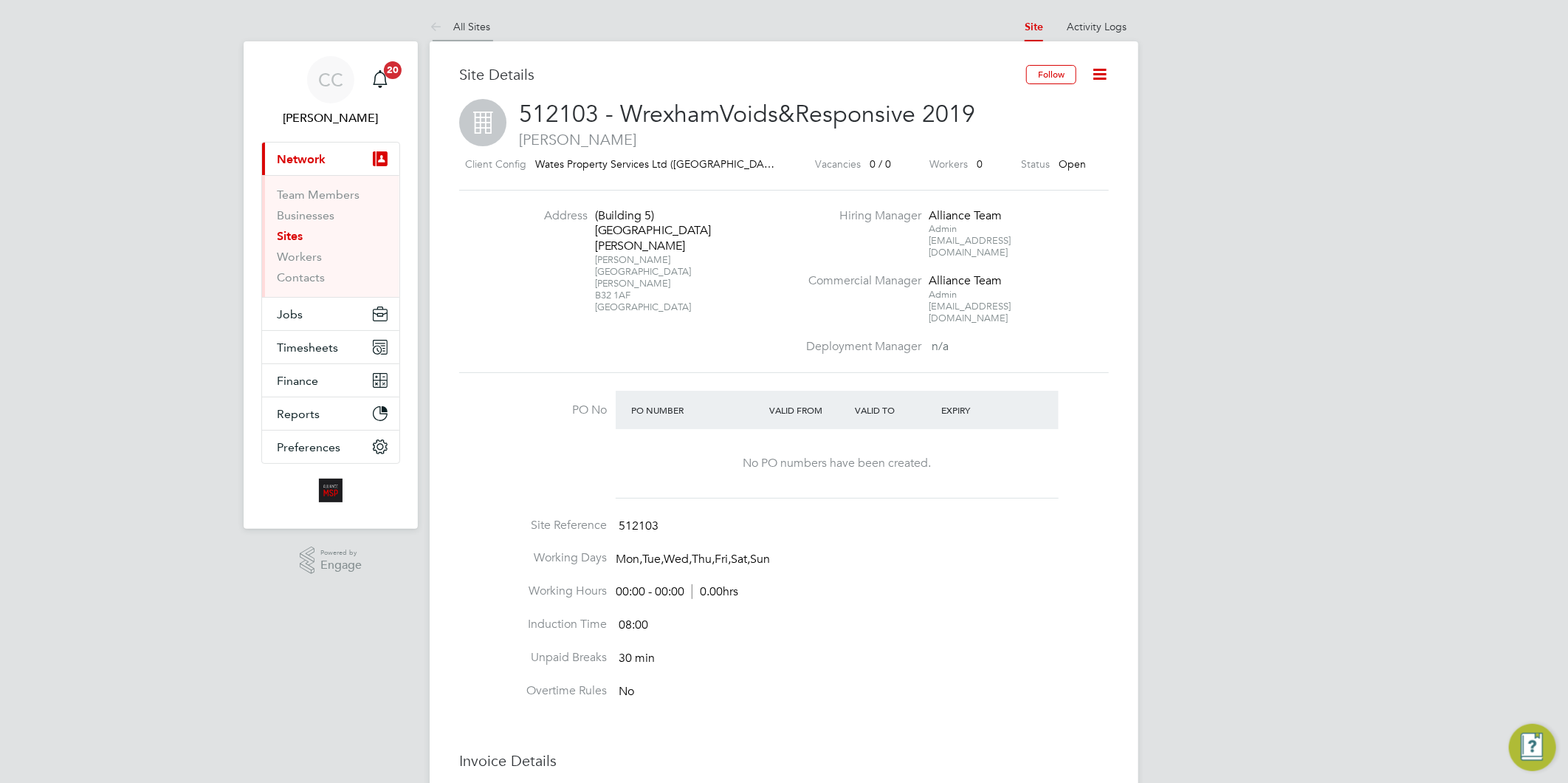
click at [489, 20] on link "All Sites" at bounding box center [459, 26] width 60 height 13
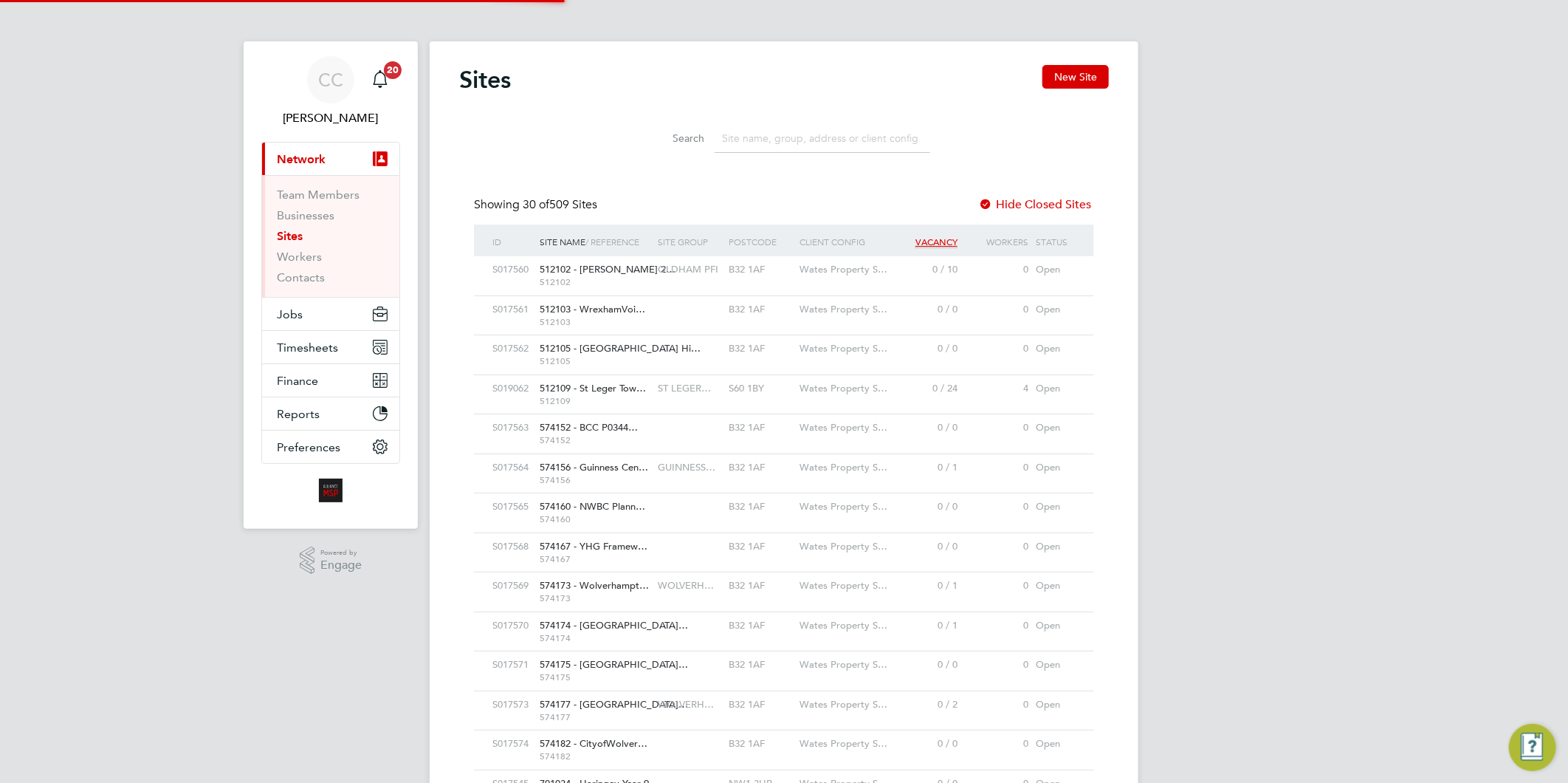
click at [757, 131] on input at bounding box center [823, 138] width 216 height 29
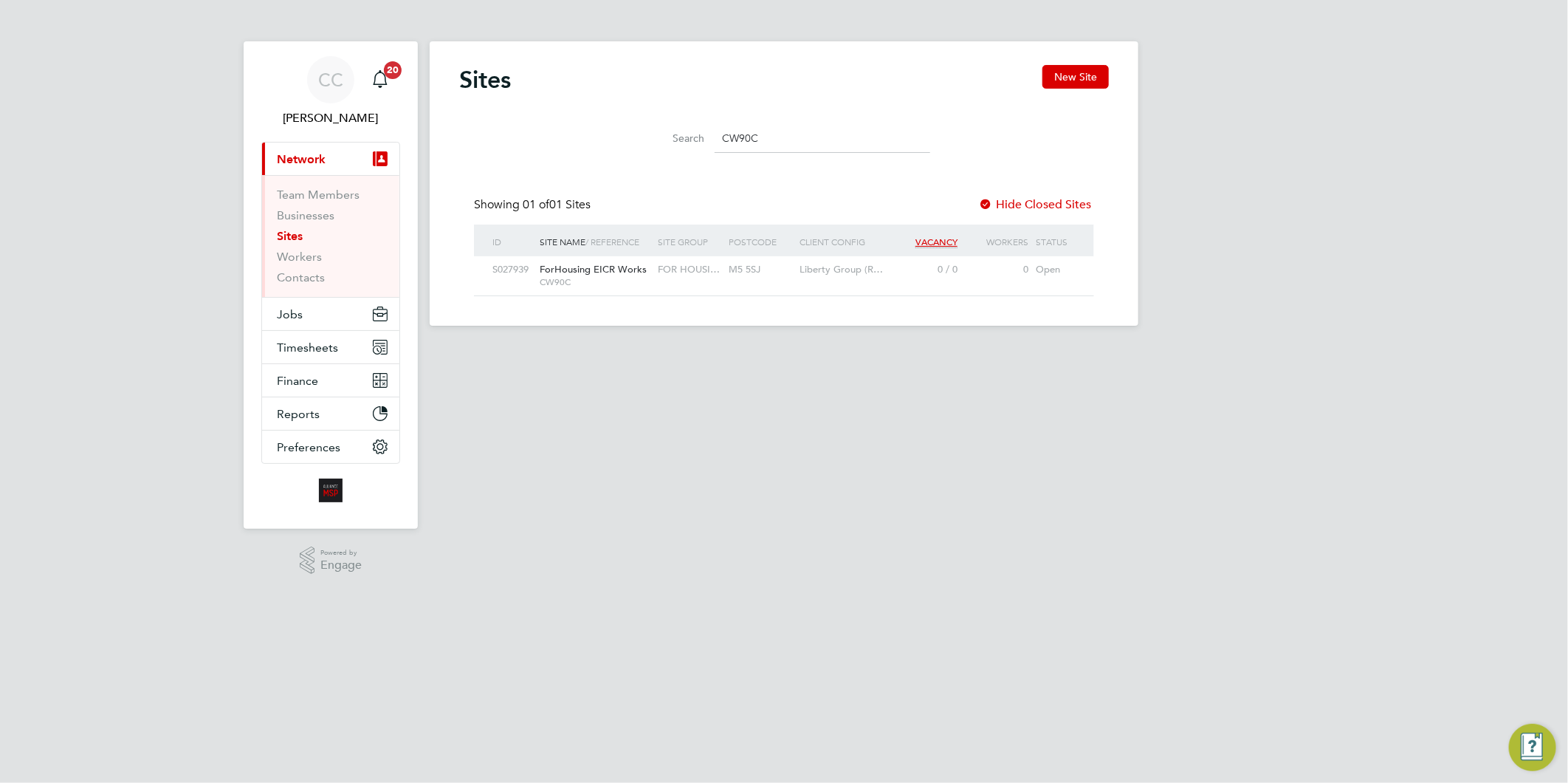
type input "CW90C"
